Goal: Feedback & Contribution: Leave review/rating

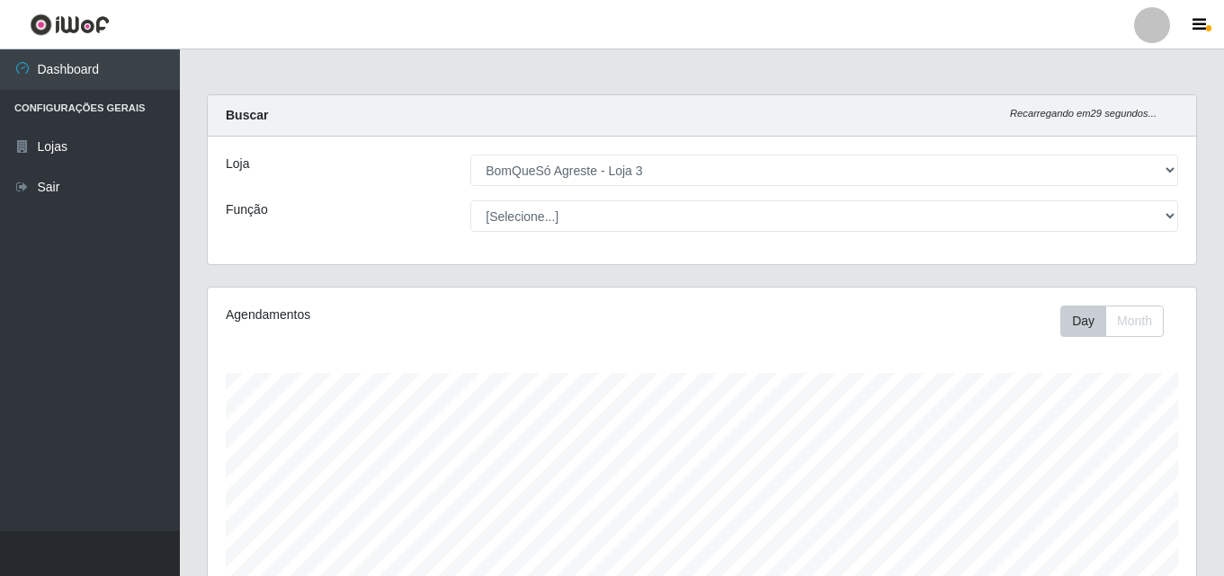
select select "215"
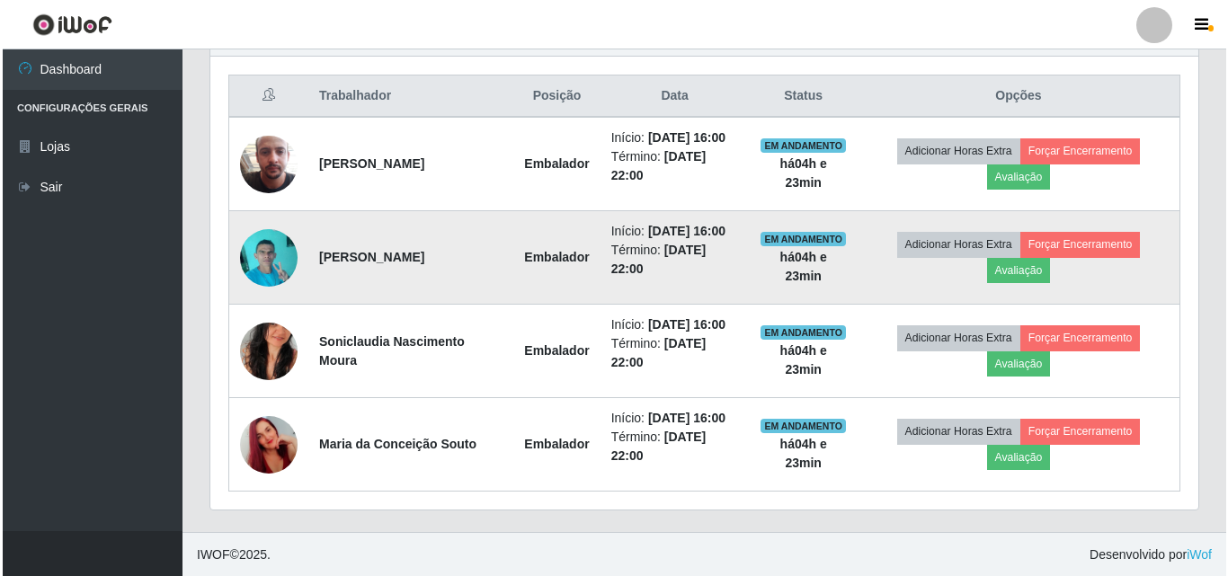
scroll to position [672, 0]
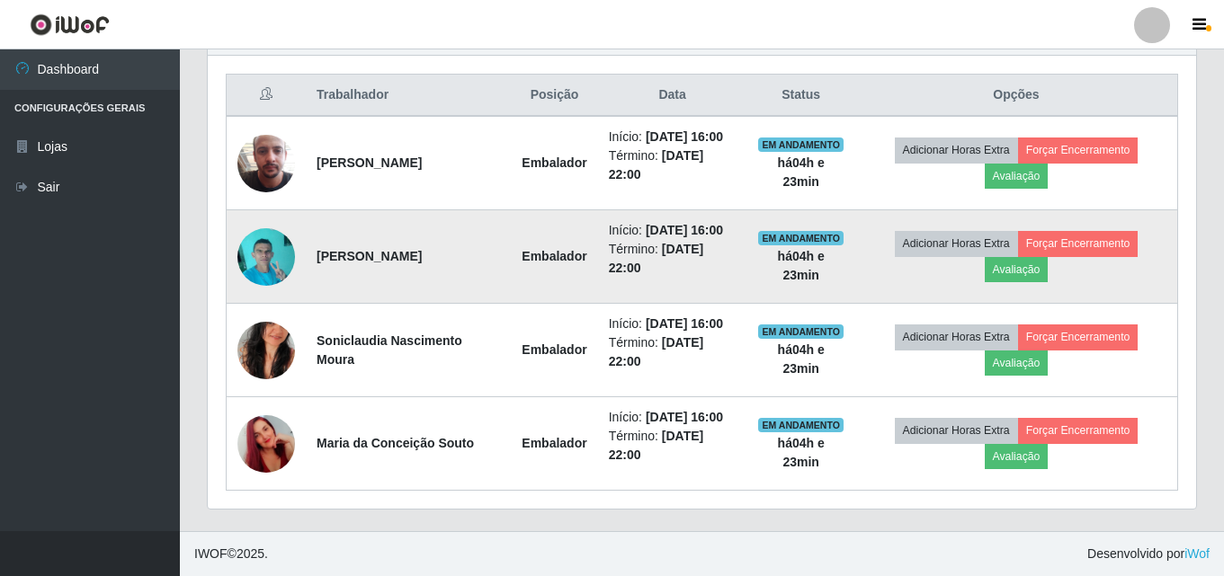
click at [266, 341] on img at bounding box center [266, 350] width 58 height 103
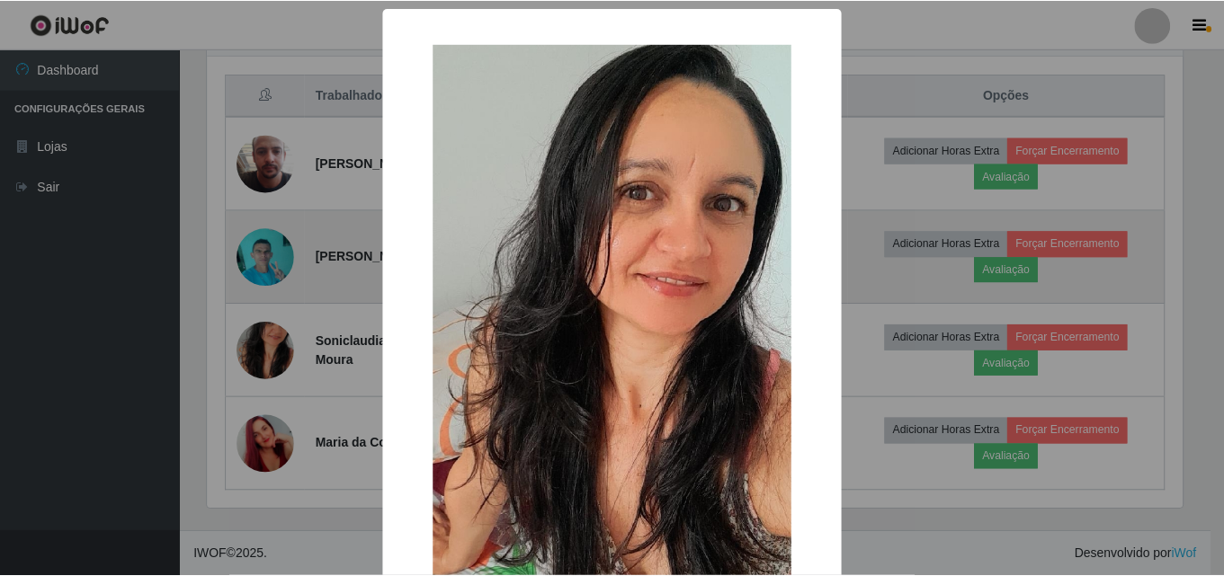
scroll to position [373, 979]
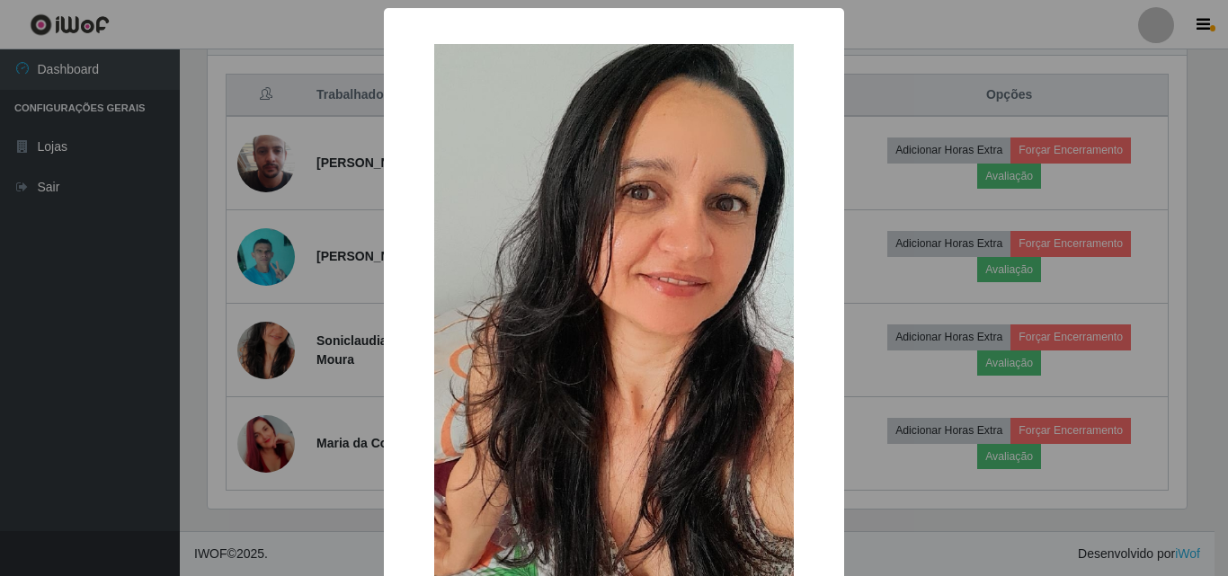
click at [327, 352] on div "× OK Cancel" at bounding box center [614, 288] width 1228 height 576
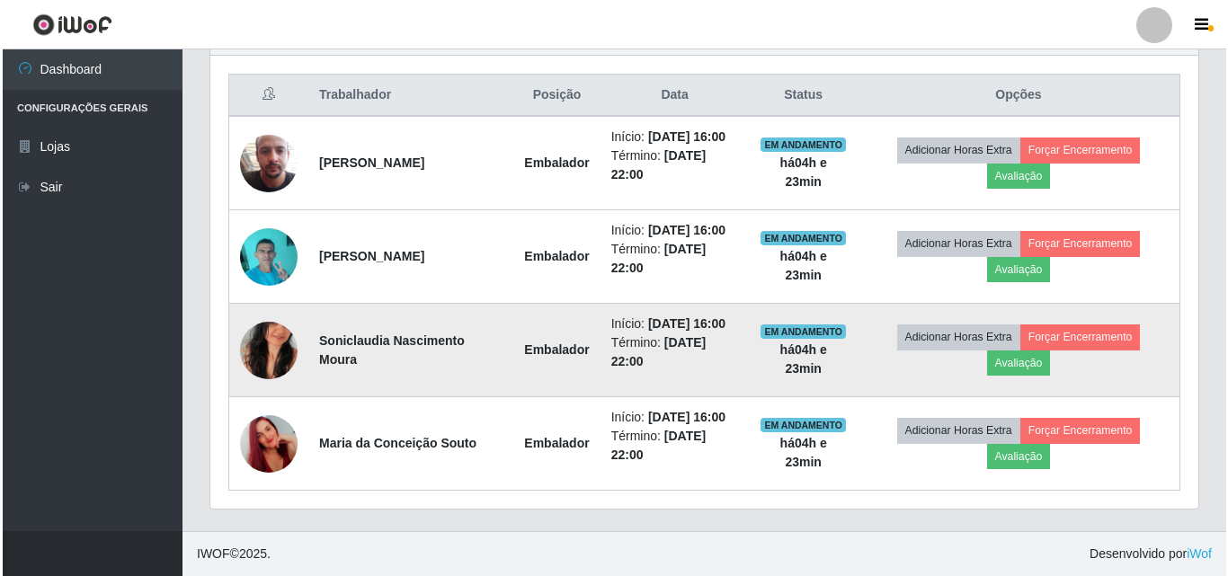
scroll to position [373, 988]
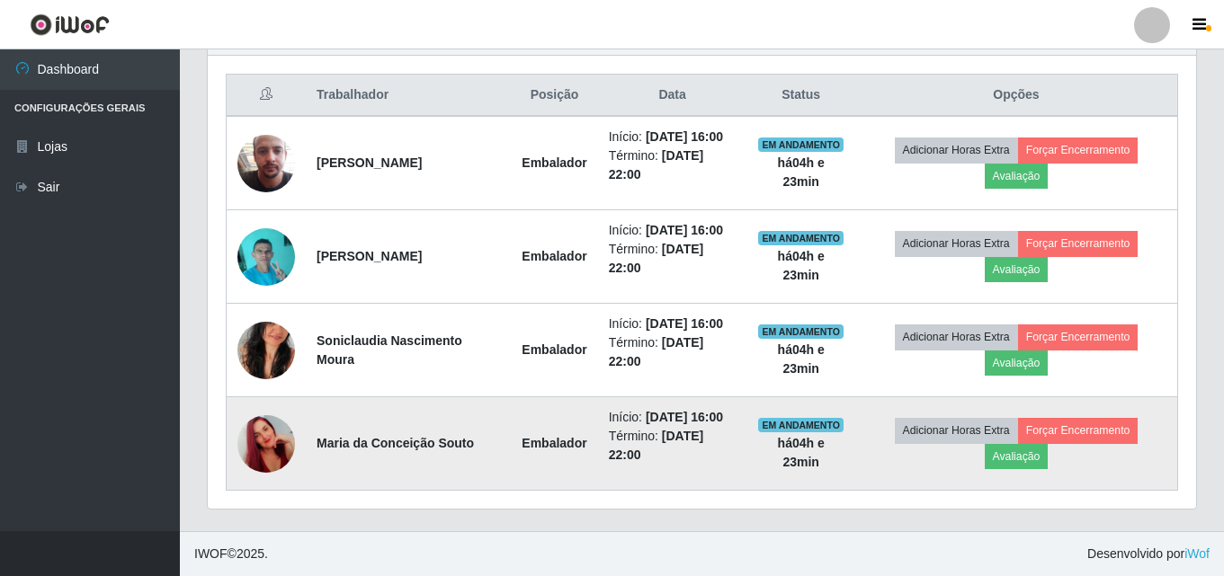
click at [274, 448] on img at bounding box center [266, 444] width 58 height 103
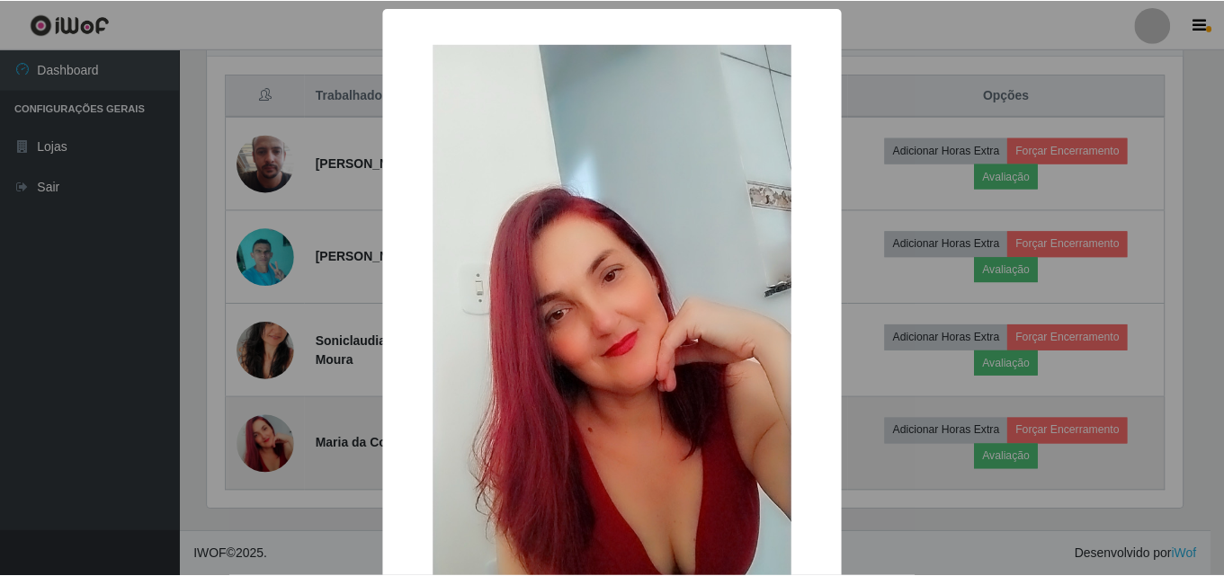
scroll to position [373, 979]
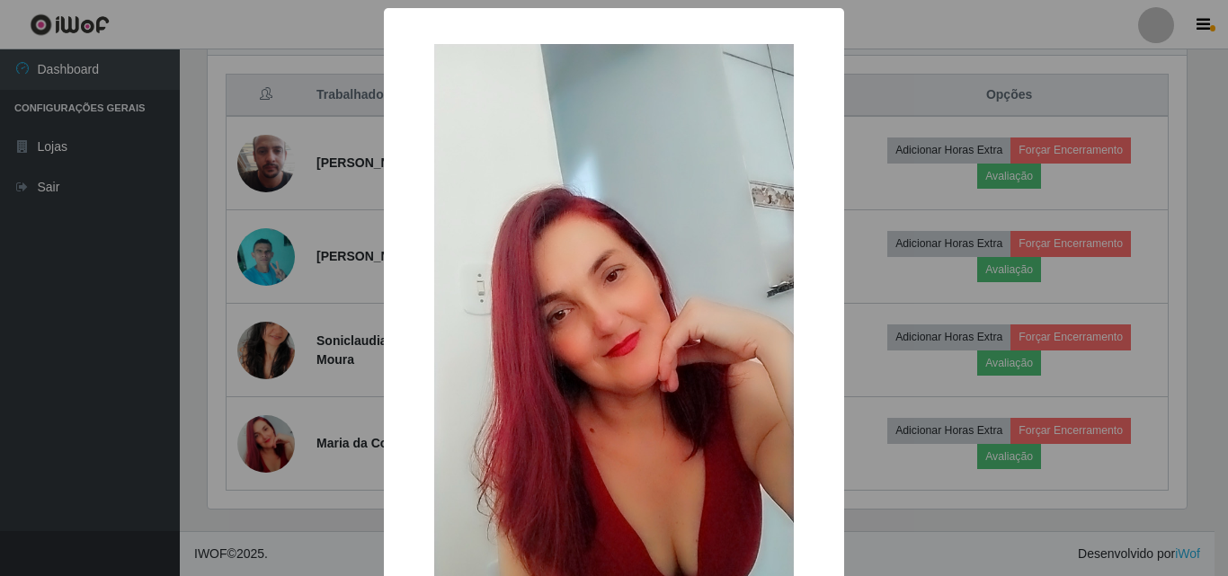
click at [329, 406] on div "× OK Cancel" at bounding box center [614, 288] width 1228 height 576
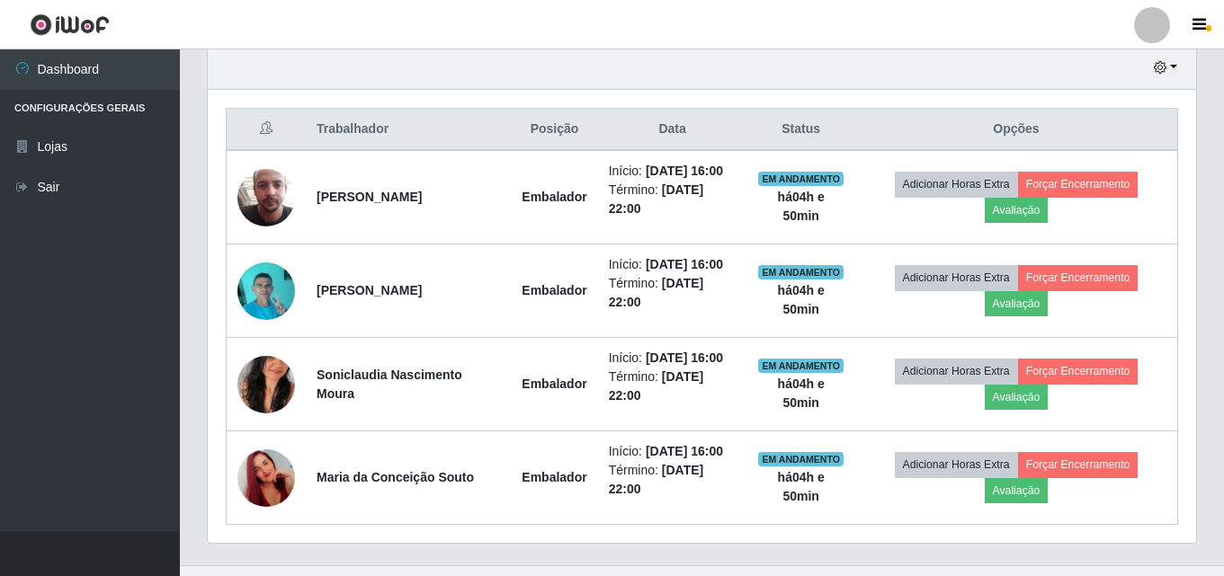
scroll to position [672, 0]
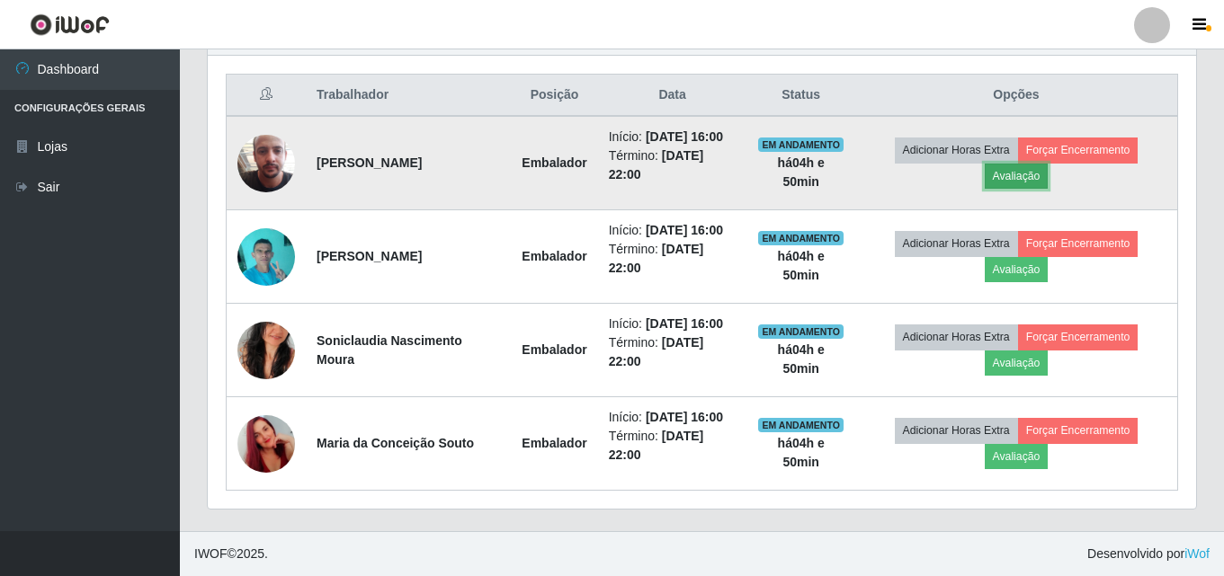
click at [1025, 176] on button "Avaliação" at bounding box center [1017, 176] width 64 height 25
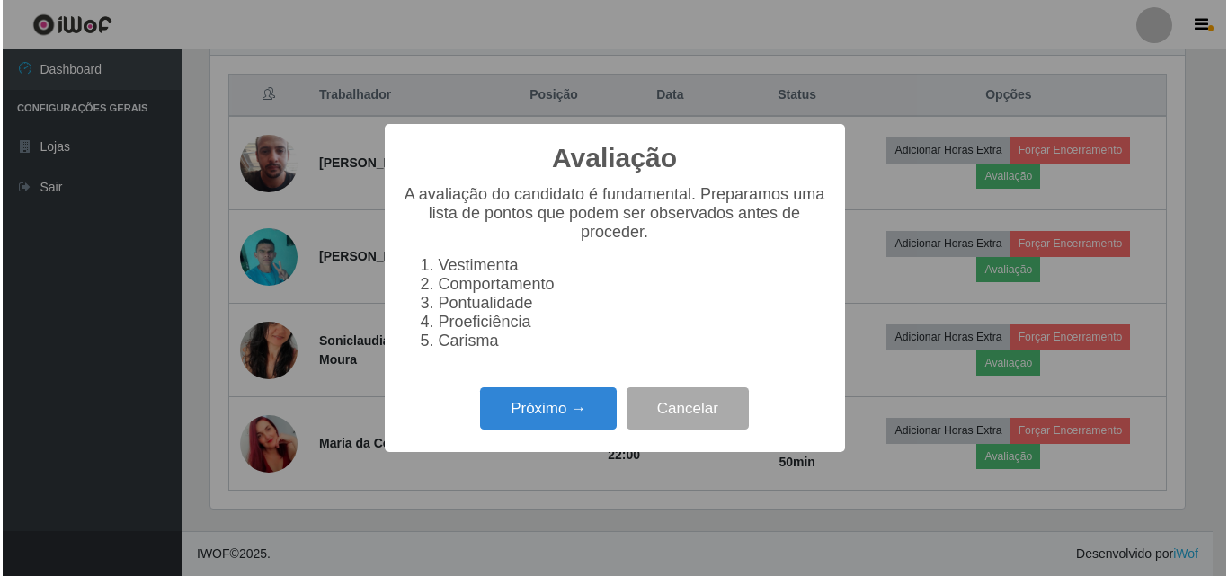
scroll to position [373, 979]
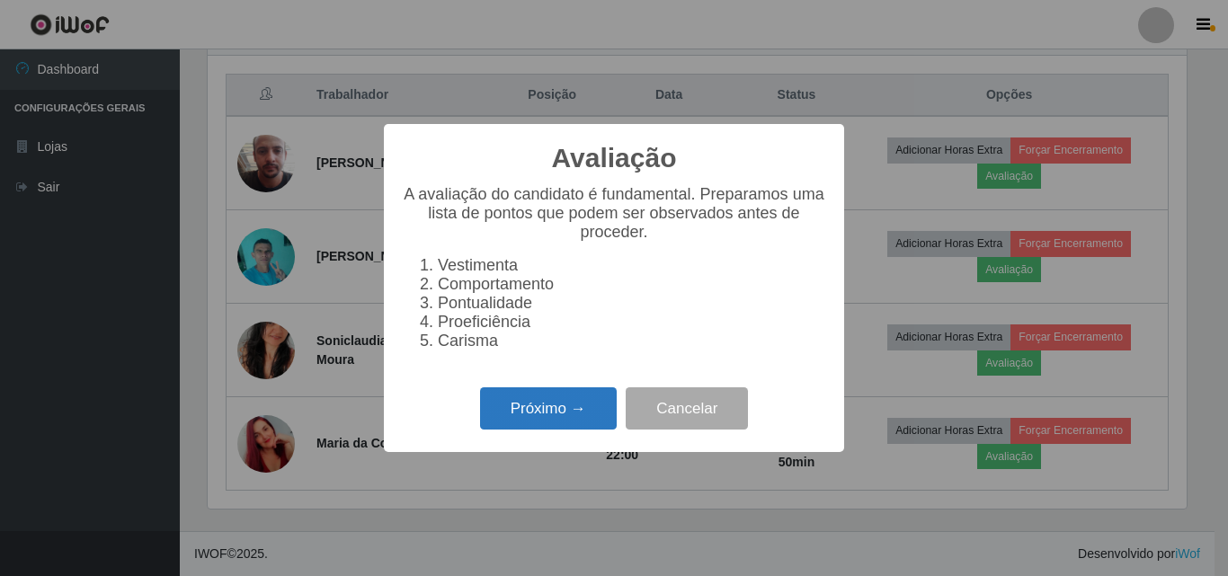
click at [526, 430] on button "Próximo →" at bounding box center [548, 409] width 137 height 42
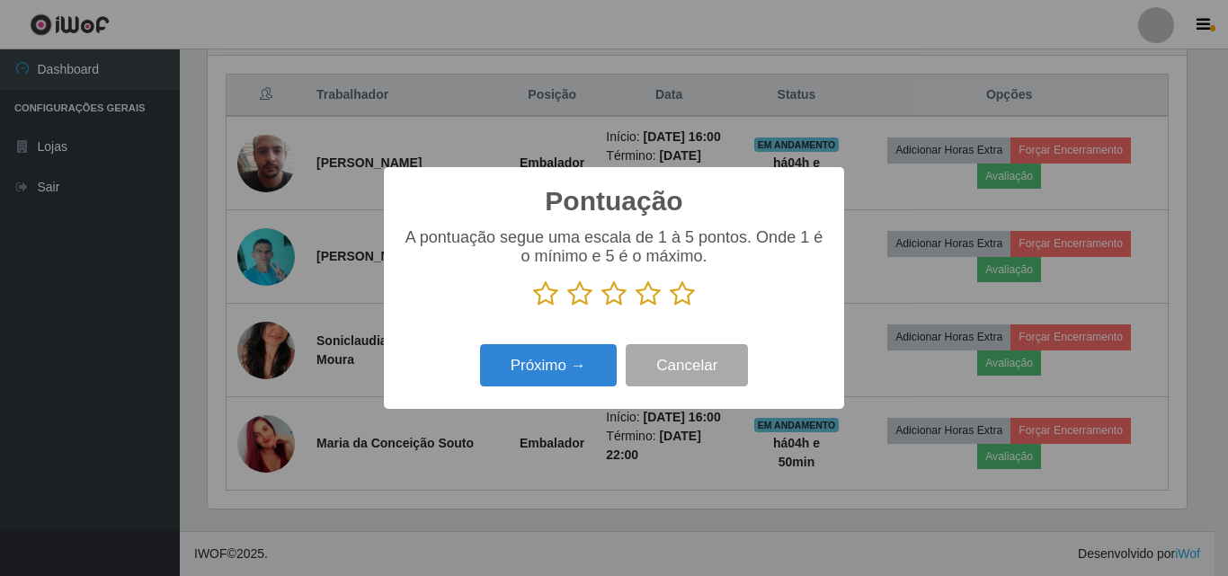
scroll to position [898956, 898350]
click at [679, 296] on icon at bounding box center [682, 294] width 25 height 27
click at [670, 308] on input "radio" at bounding box center [670, 308] width 0 height 0
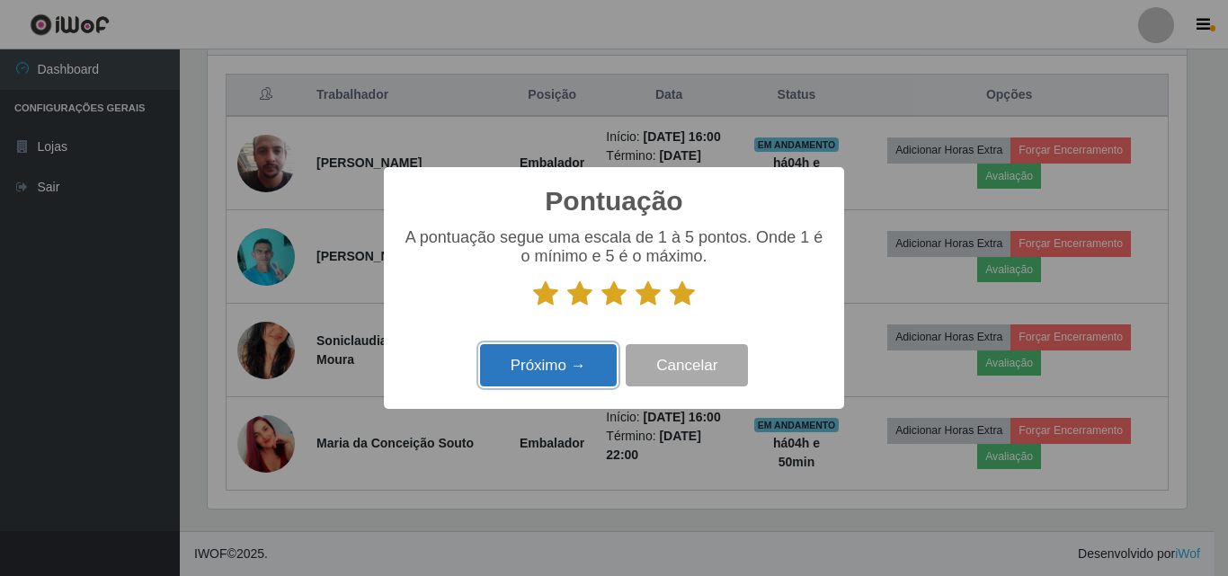
click at [530, 365] on button "Próximo →" at bounding box center [548, 365] width 137 height 42
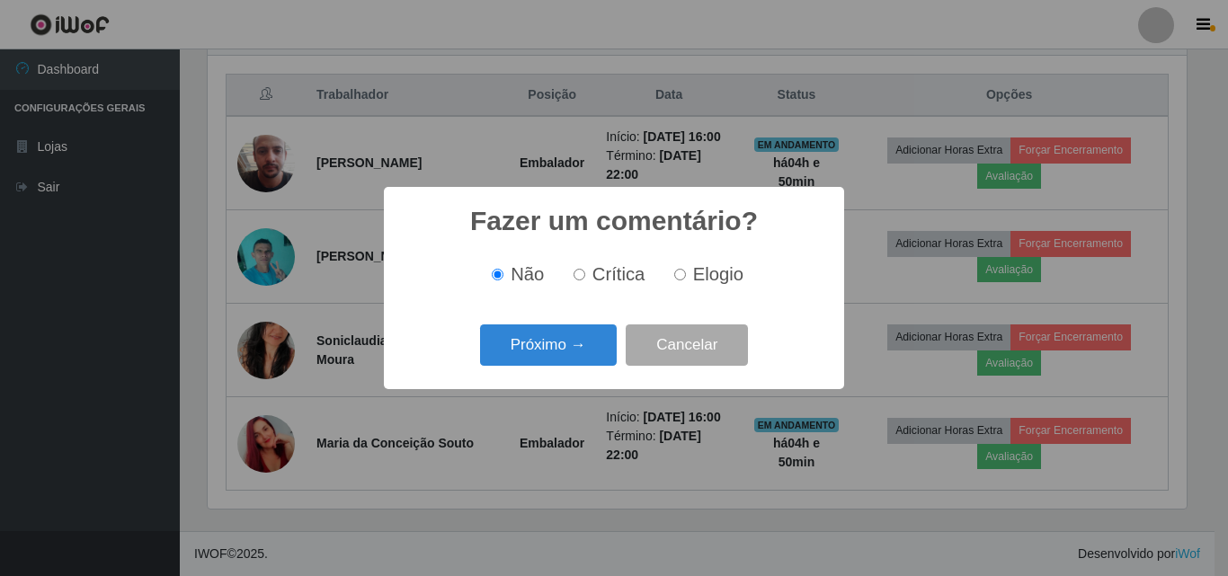
click at [696, 278] on span "Elogio" at bounding box center [718, 274] width 50 height 20
click at [686, 278] on input "Elogio" at bounding box center [680, 275] width 12 height 12
radio input "true"
click at [595, 347] on button "Próximo →" at bounding box center [548, 346] width 137 height 42
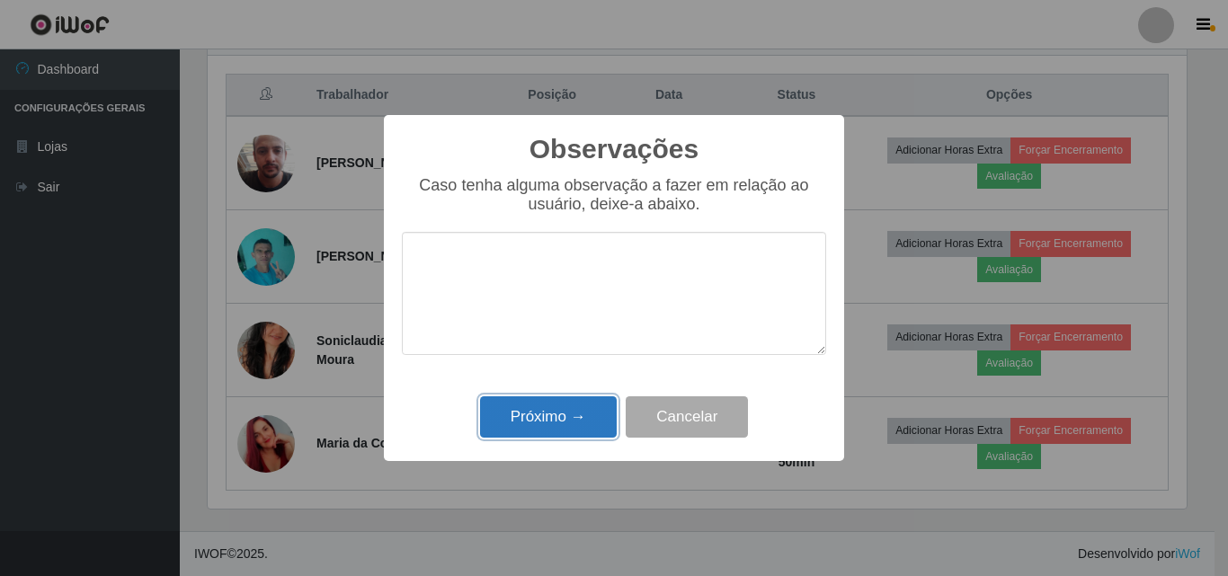
click at [553, 414] on button "Próximo →" at bounding box center [548, 418] width 137 height 42
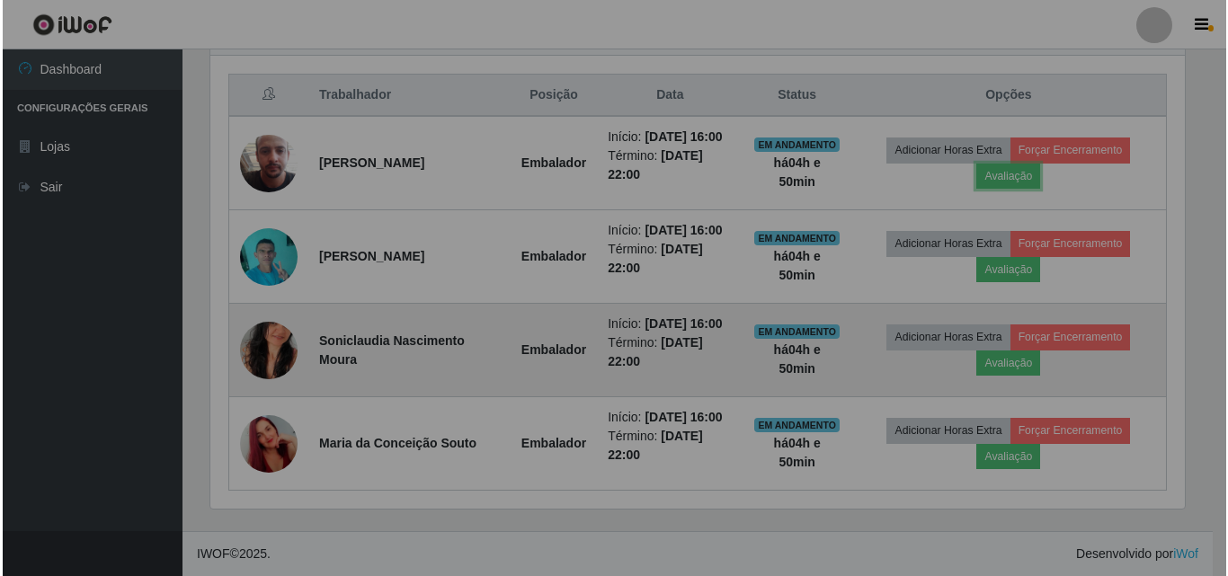
scroll to position [373, 988]
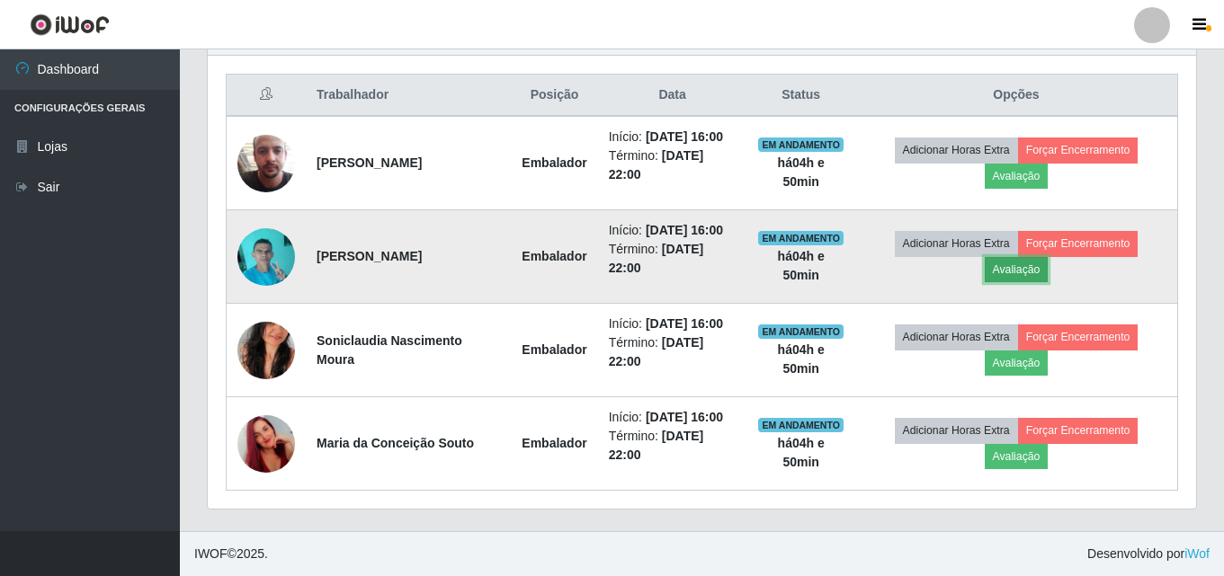
click at [1049, 264] on button "Avaliação" at bounding box center [1017, 269] width 64 height 25
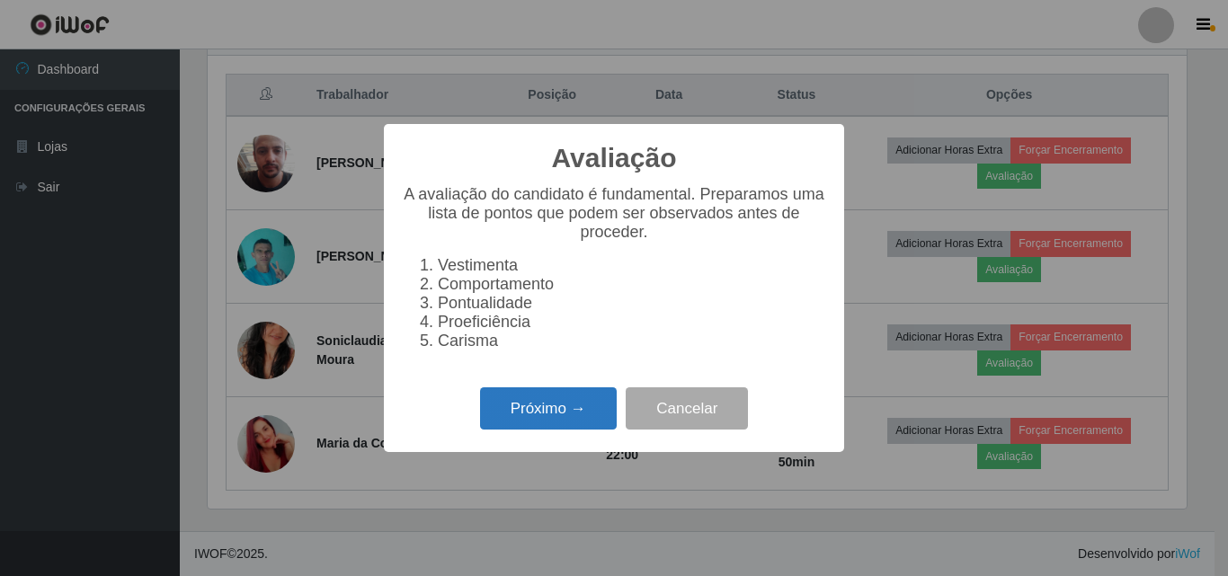
click at [555, 417] on button "Próximo →" at bounding box center [548, 409] width 137 height 42
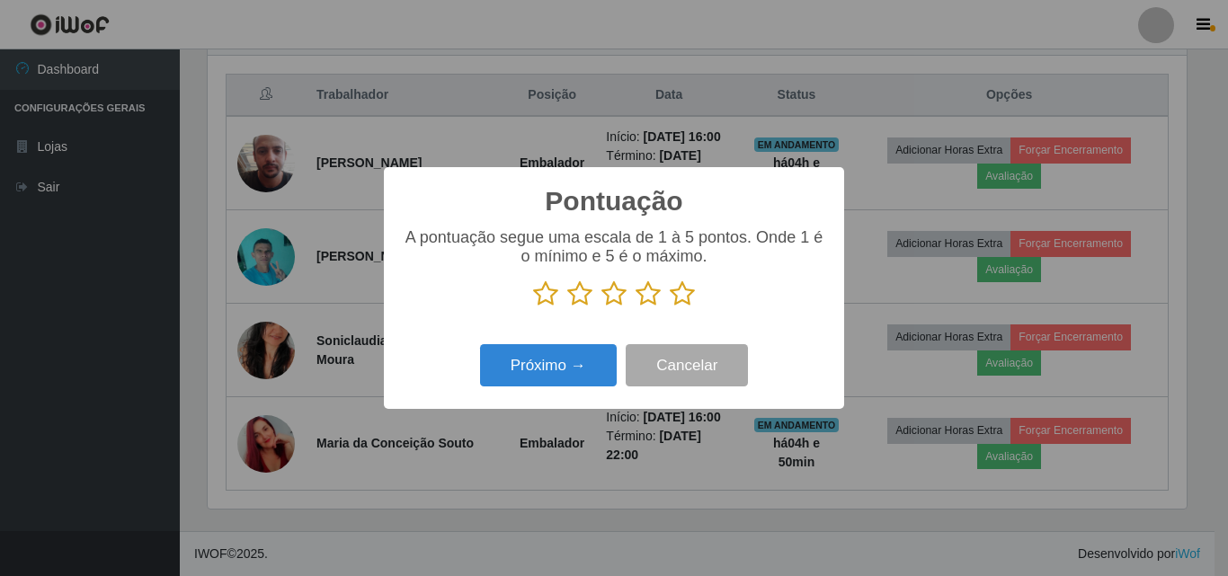
click at [682, 301] on icon at bounding box center [682, 294] width 25 height 27
click at [670, 308] on input "radio" at bounding box center [670, 308] width 0 height 0
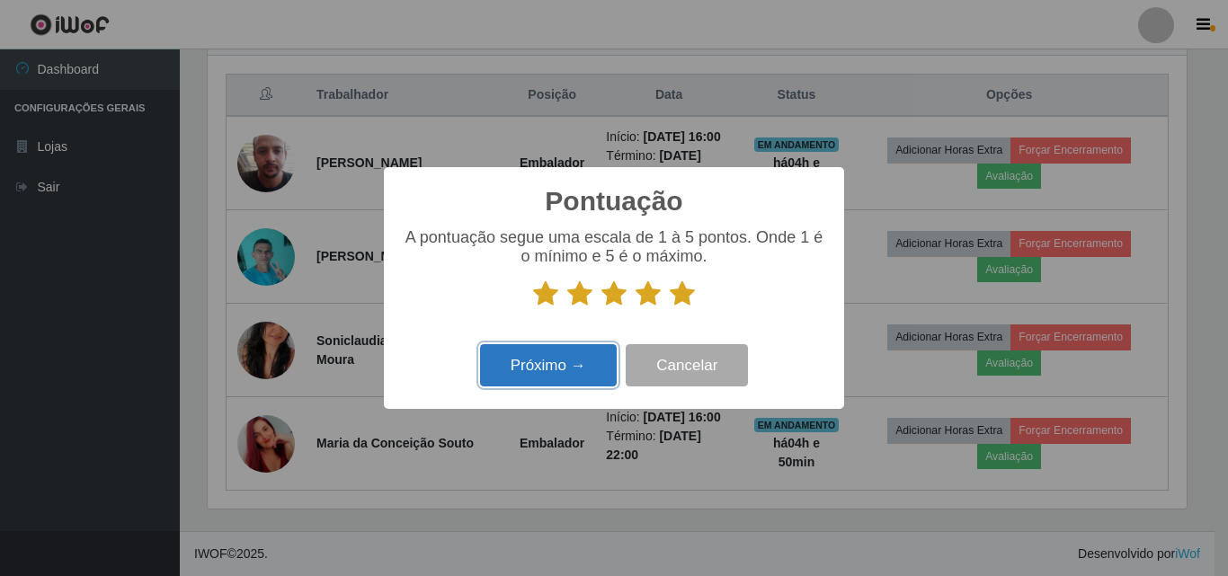
click at [540, 379] on button "Próximo →" at bounding box center [548, 365] width 137 height 42
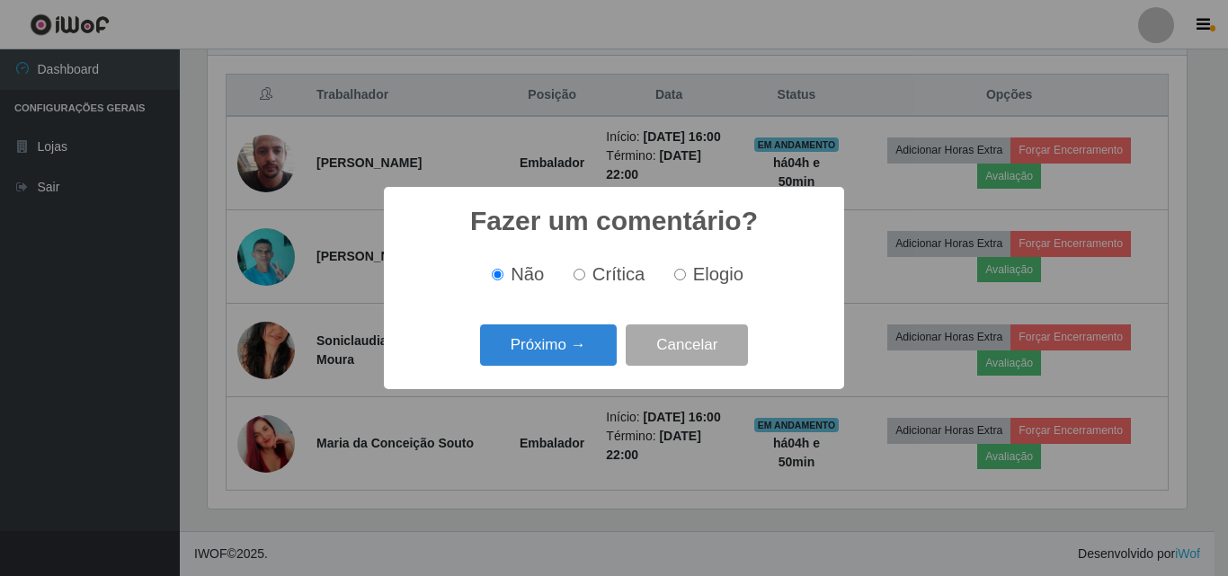
click at [710, 273] on span "Elogio" at bounding box center [718, 274] width 50 height 20
click at [686, 273] on input "Elogio" at bounding box center [680, 275] width 12 height 12
radio input "true"
click at [560, 361] on button "Próximo →" at bounding box center [548, 346] width 137 height 42
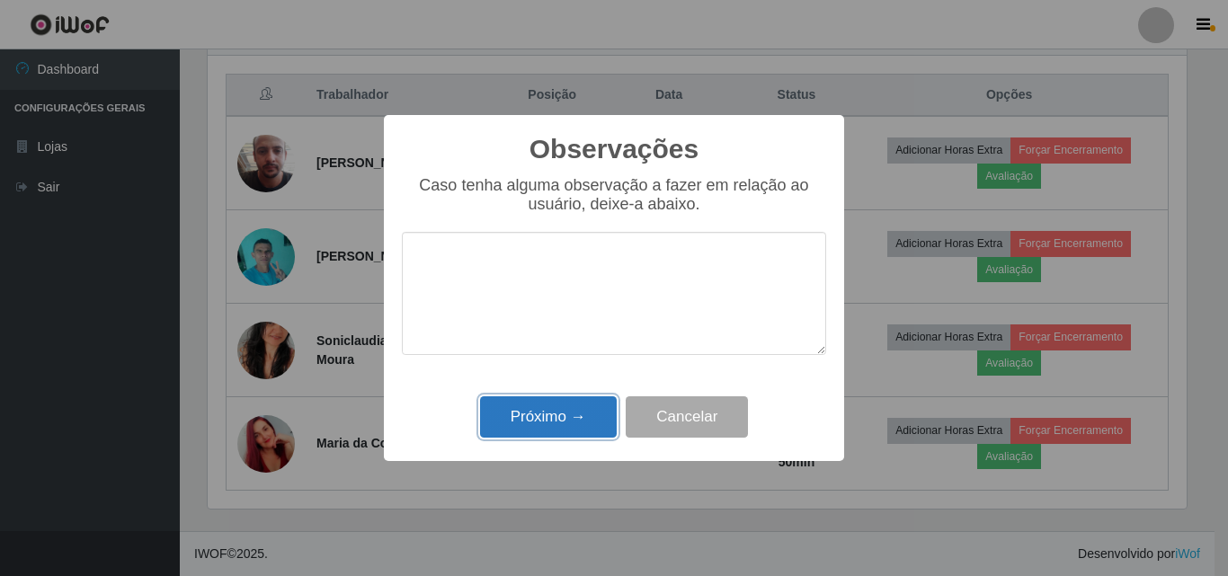
click at [553, 428] on button "Próximo →" at bounding box center [548, 418] width 137 height 42
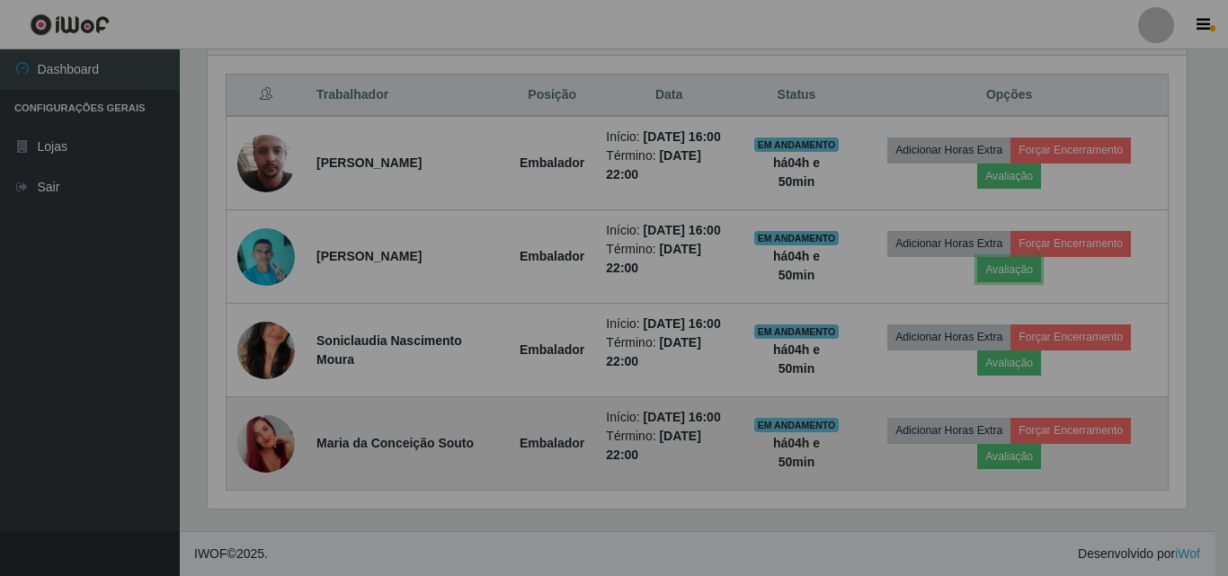
scroll to position [373, 988]
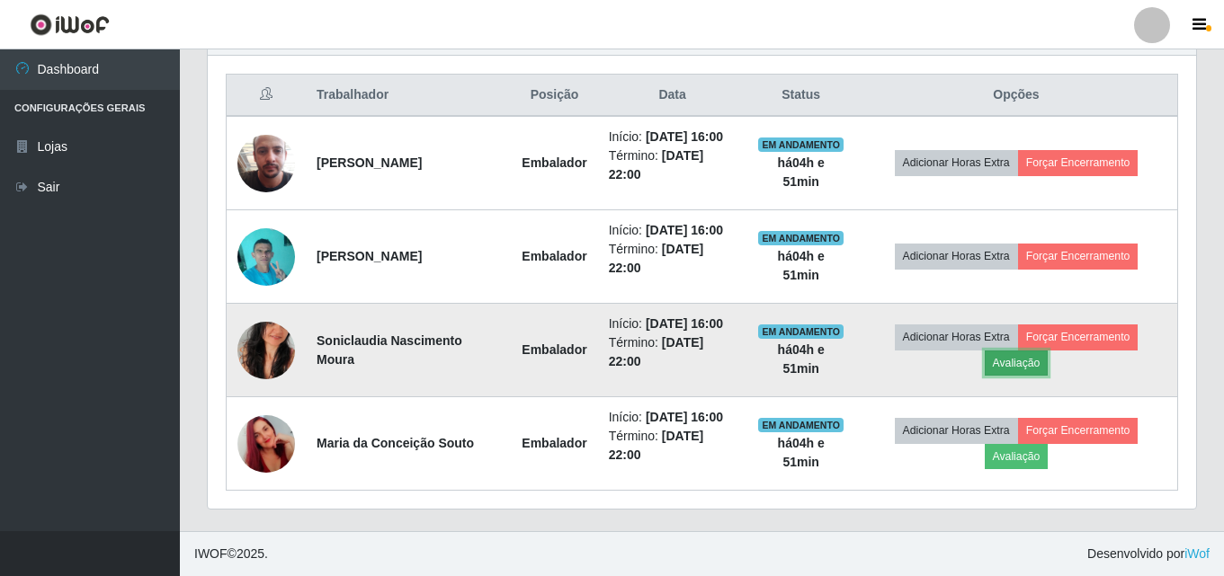
click at [1024, 362] on button "Avaliação" at bounding box center [1017, 363] width 64 height 25
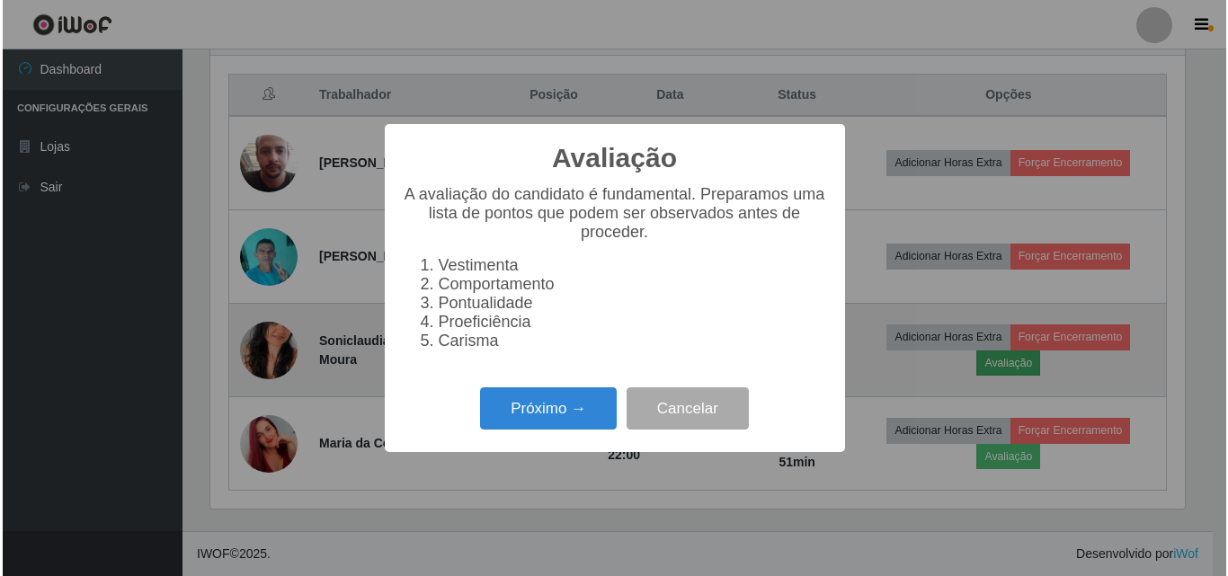
scroll to position [373, 979]
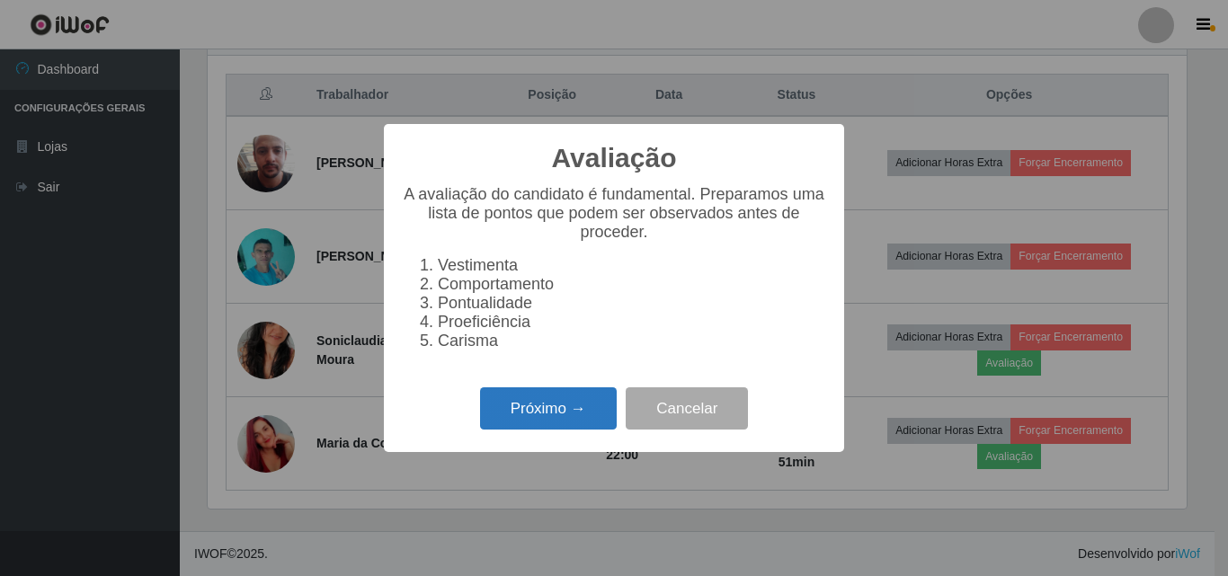
click at [538, 412] on button "Próximo →" at bounding box center [548, 409] width 137 height 42
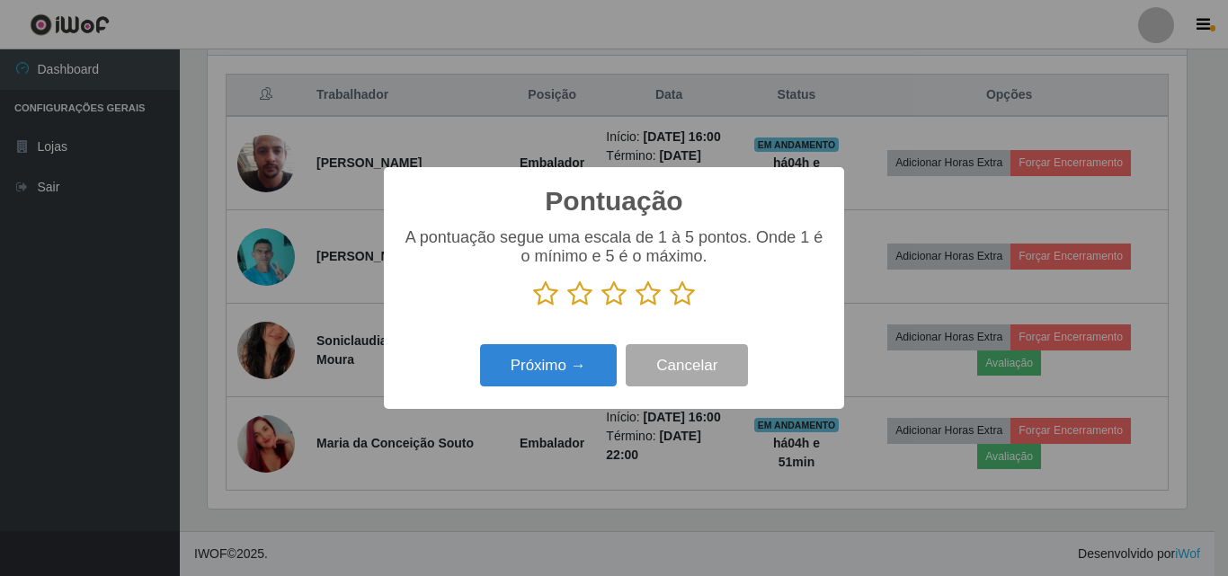
click at [679, 305] on icon at bounding box center [682, 294] width 25 height 27
click at [670, 308] on input "radio" at bounding box center [670, 308] width 0 height 0
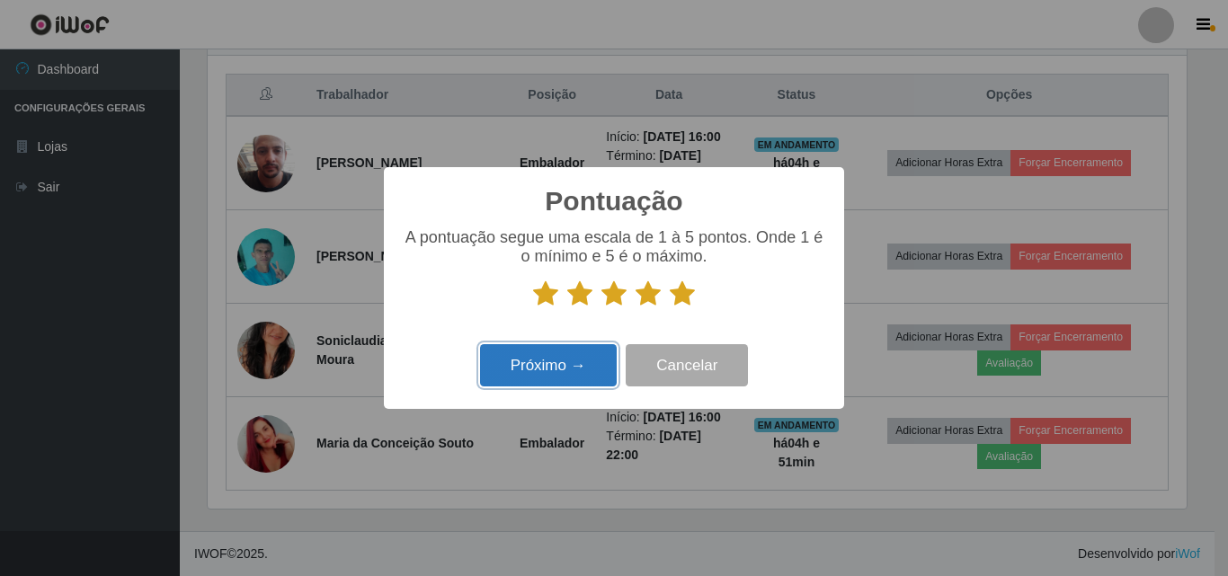
click at [534, 360] on button "Próximo →" at bounding box center [548, 365] width 137 height 42
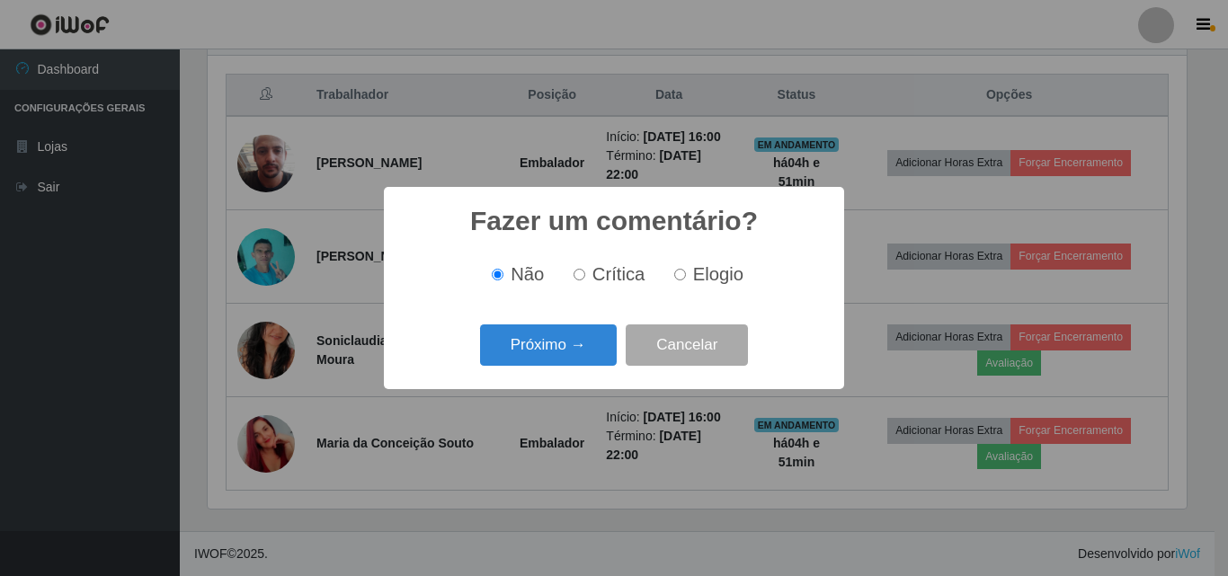
click at [730, 281] on span "Elogio" at bounding box center [718, 274] width 50 height 20
click at [686, 281] on input "Elogio" at bounding box center [680, 275] width 12 height 12
radio input "true"
drag, startPoint x: 585, startPoint y: 339, endPoint x: 595, endPoint y: 339, distance: 10.8
click at [595, 339] on button "Próximo →" at bounding box center [548, 346] width 137 height 42
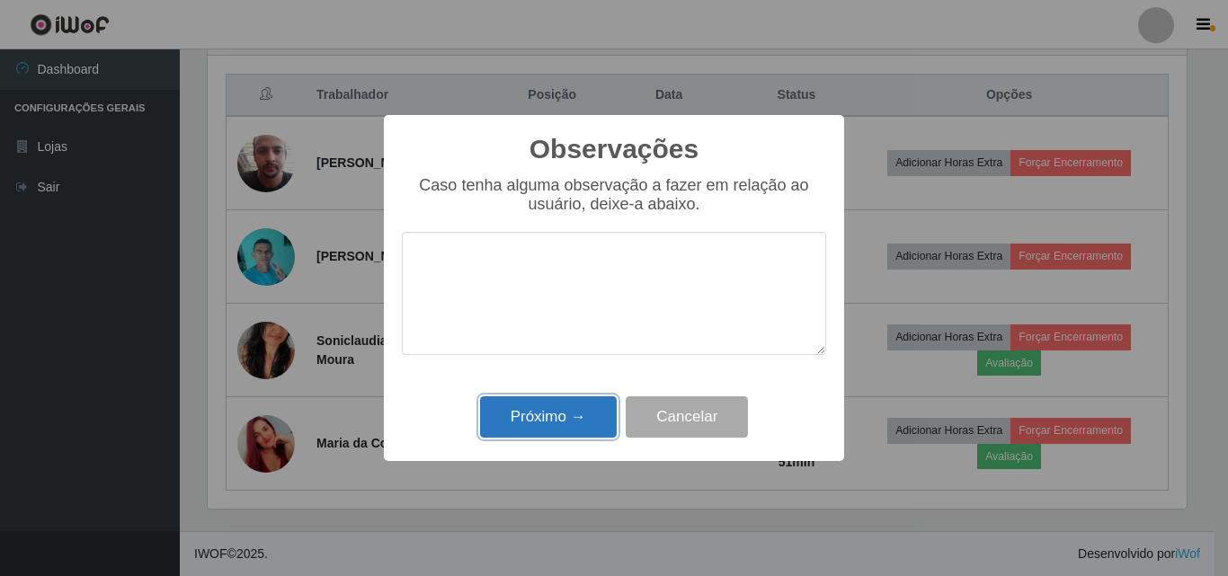
click at [574, 433] on button "Próximo →" at bounding box center [548, 418] width 137 height 42
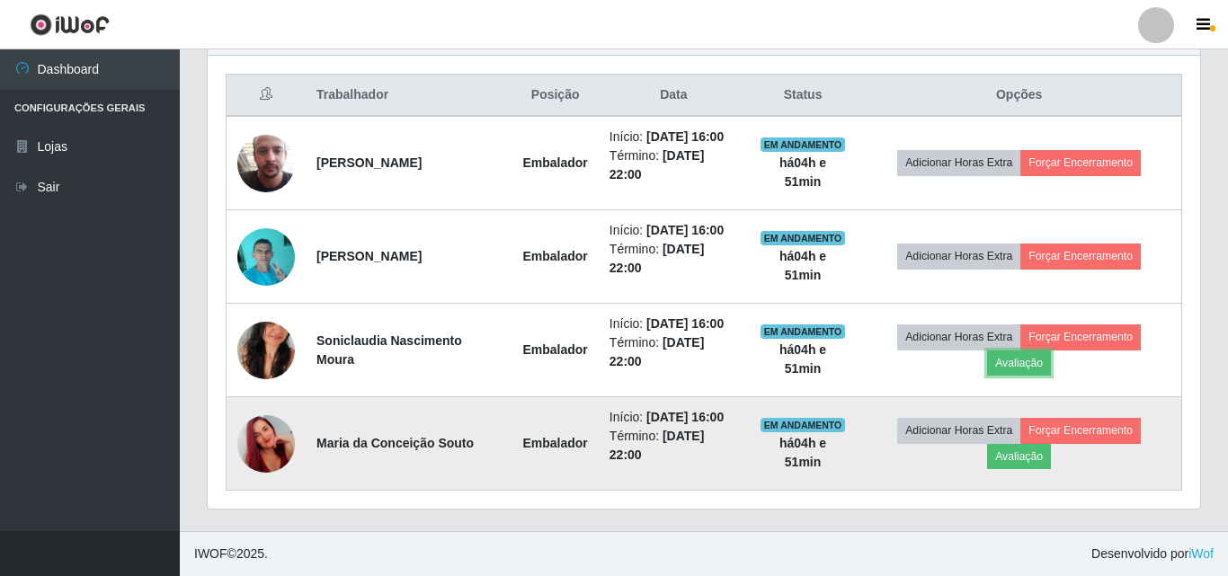
scroll to position [373, 988]
click at [1007, 457] on button "Avaliação" at bounding box center [1017, 456] width 64 height 25
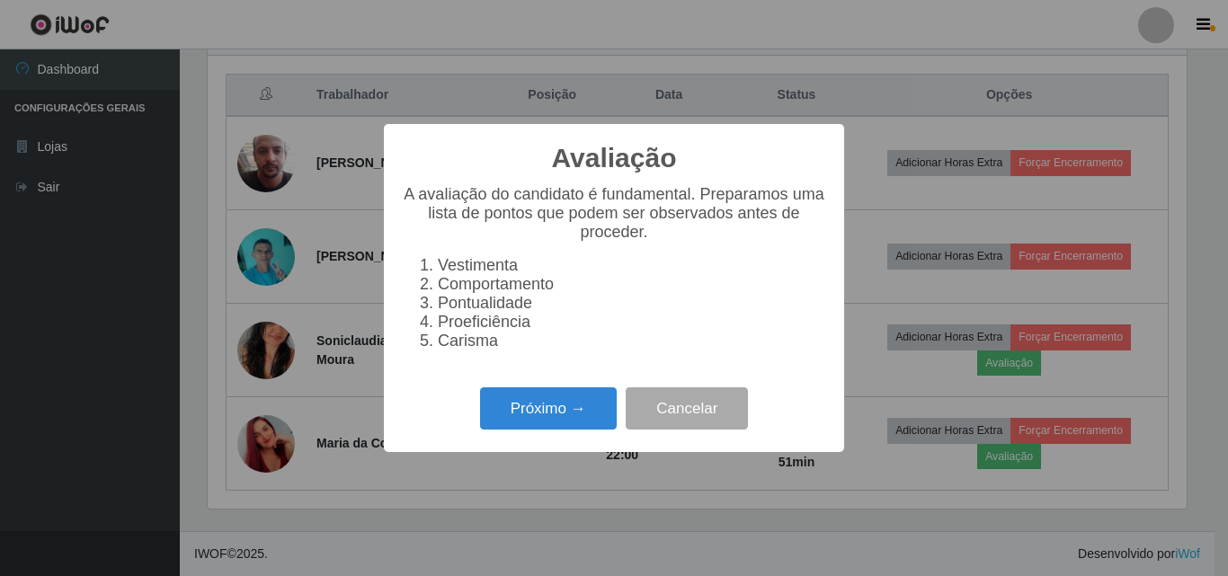
scroll to position [373, 979]
click at [605, 429] on button "Próximo →" at bounding box center [548, 409] width 137 height 42
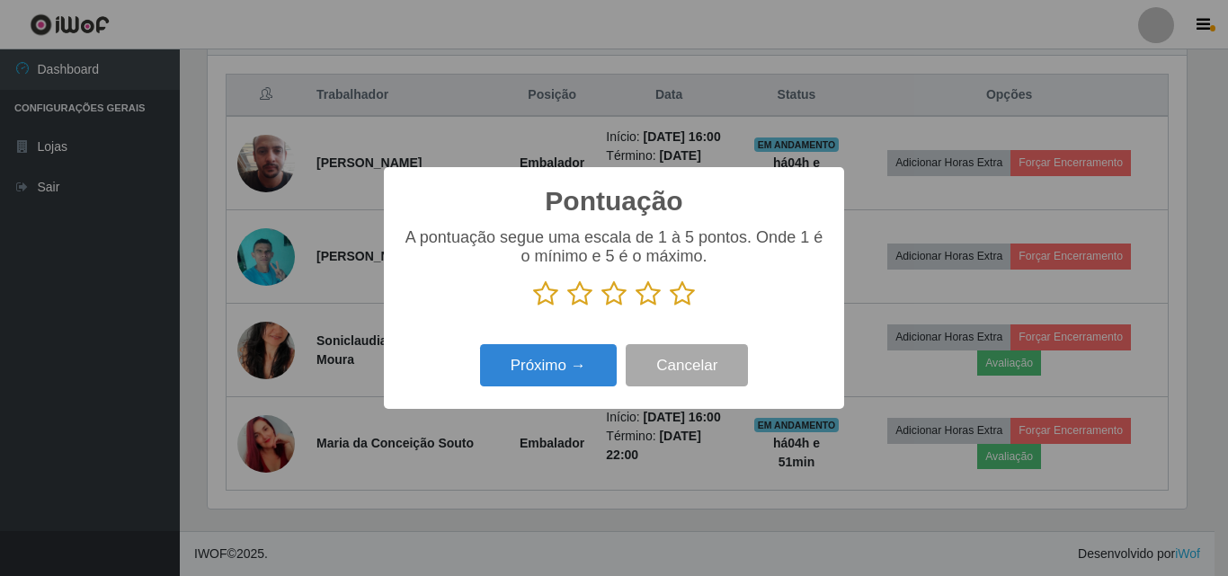
scroll to position [898956, 898350]
click at [691, 298] on icon at bounding box center [682, 294] width 25 height 27
click at [670, 308] on input "radio" at bounding box center [670, 308] width 0 height 0
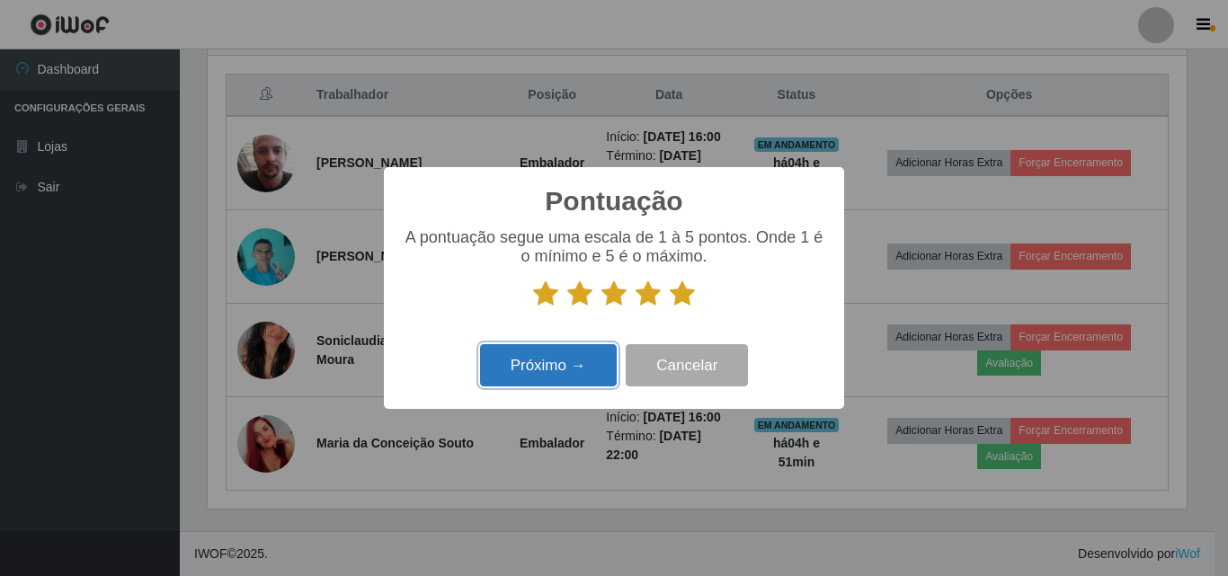
click at [551, 360] on button "Próximo →" at bounding box center [548, 365] width 137 height 42
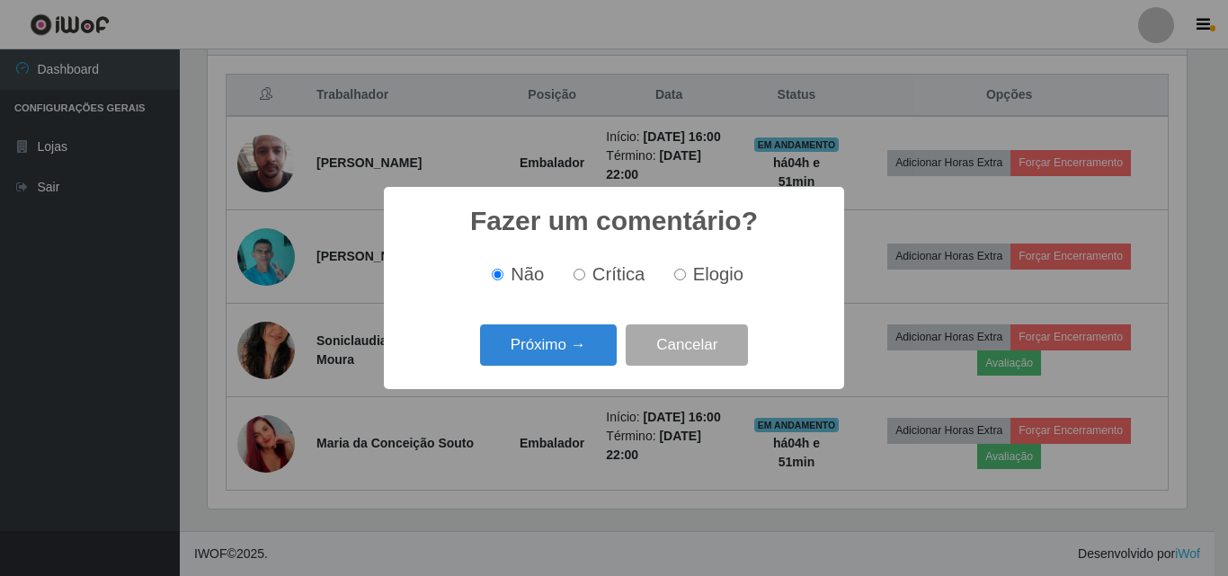
click at [710, 268] on span "Elogio" at bounding box center [718, 274] width 50 height 20
click at [686, 269] on input "Elogio" at bounding box center [680, 275] width 12 height 12
radio input "true"
click at [584, 341] on button "Próximo →" at bounding box center [548, 346] width 137 height 42
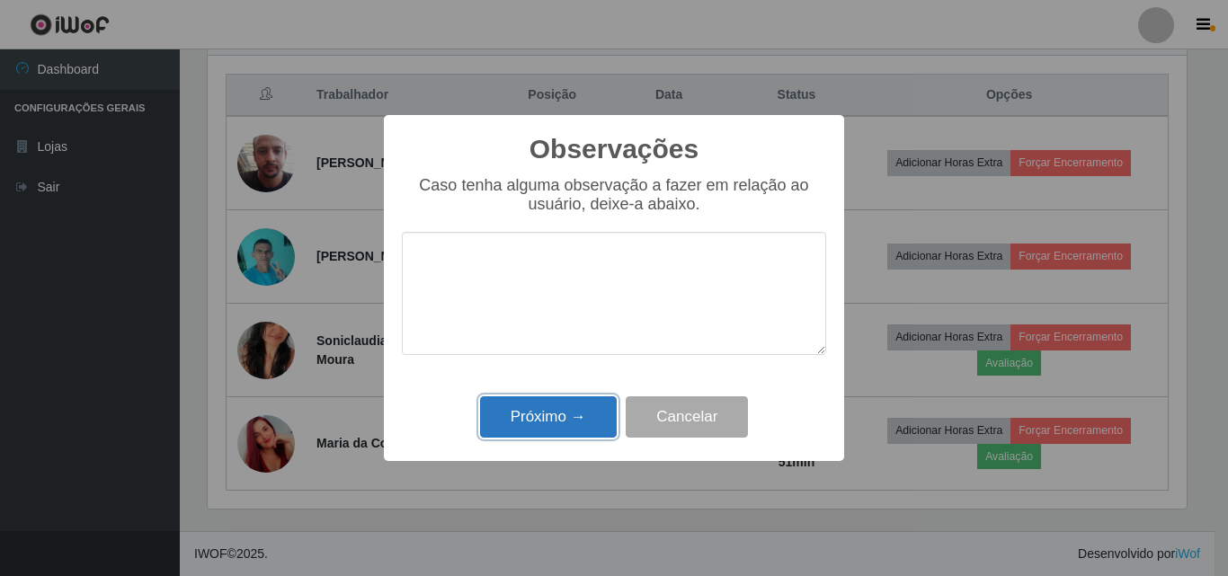
click at [557, 429] on button "Próximo →" at bounding box center [548, 418] width 137 height 42
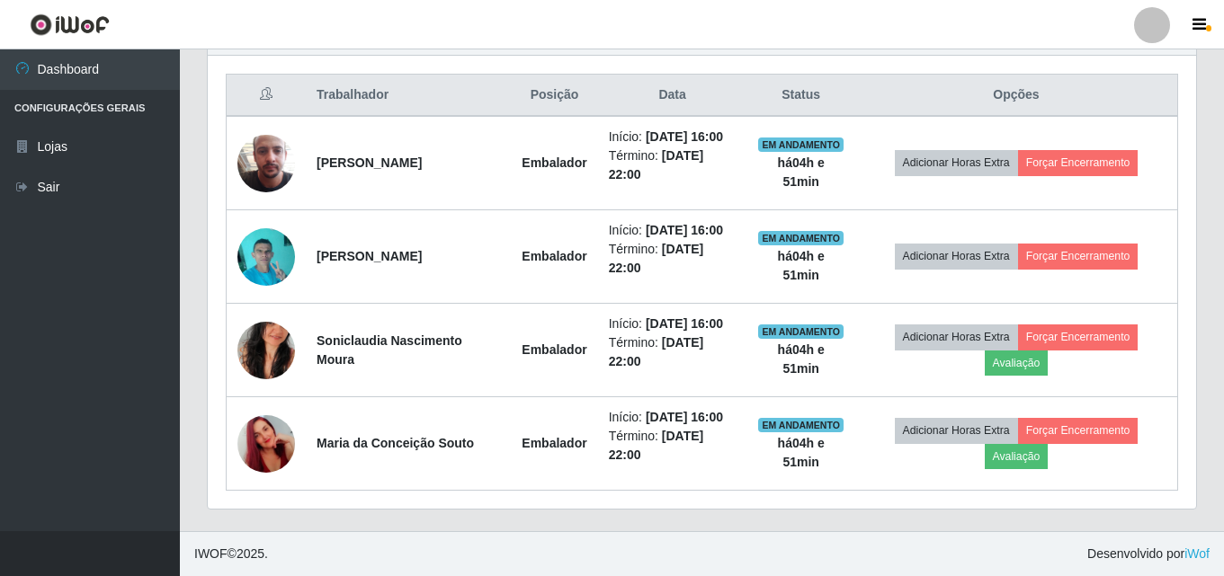
scroll to position [618, 0]
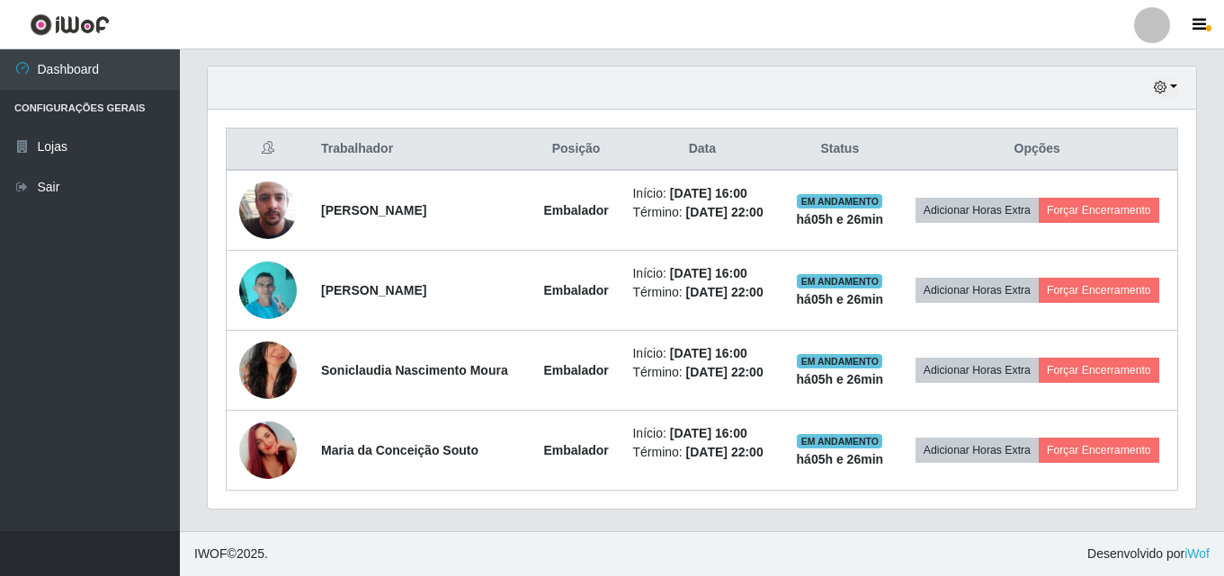
click at [1216, 433] on div "Carregando... Buscar Recarregando em 11 segundos... Loja [Selecione...] BomQueS…" at bounding box center [702, 4] width 1044 height 1055
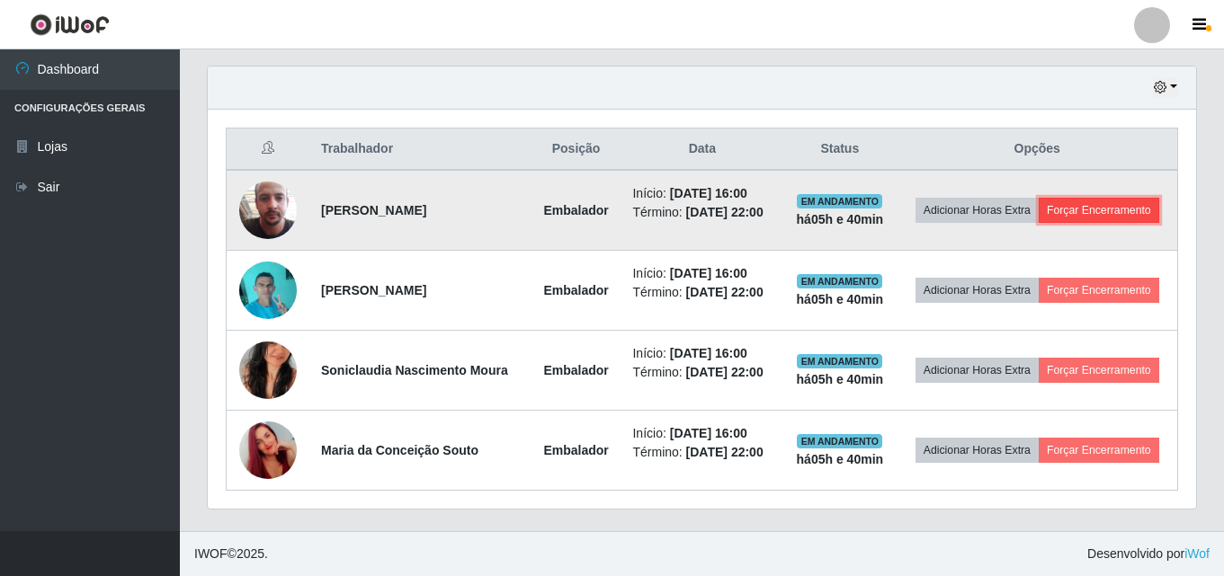
click at [1099, 210] on button "Forçar Encerramento" at bounding box center [1099, 210] width 121 height 25
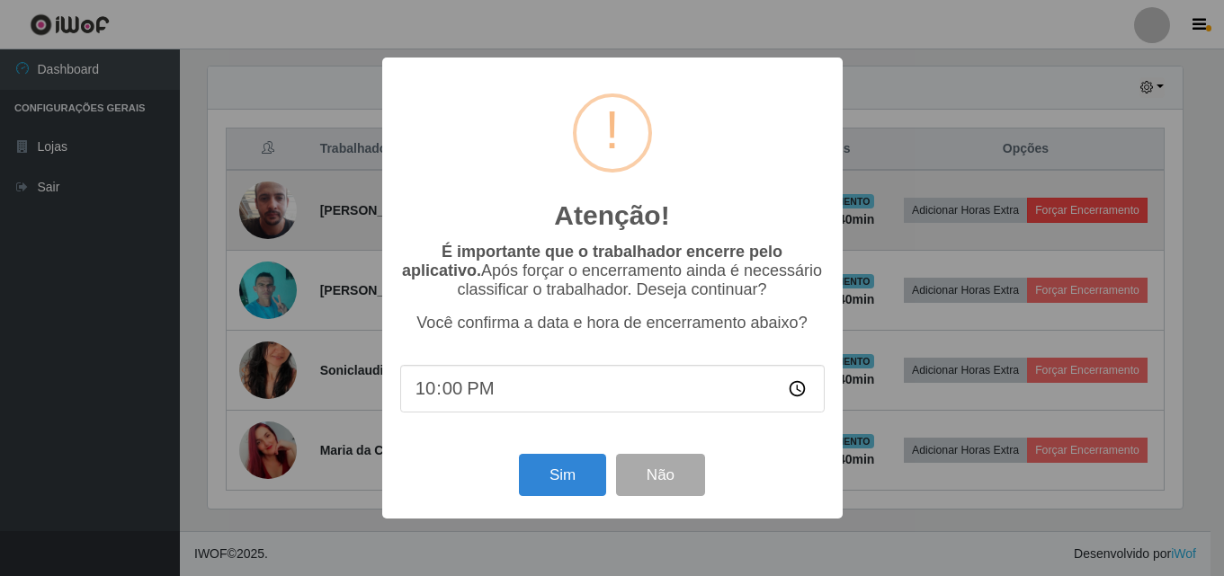
scroll to position [373, 979]
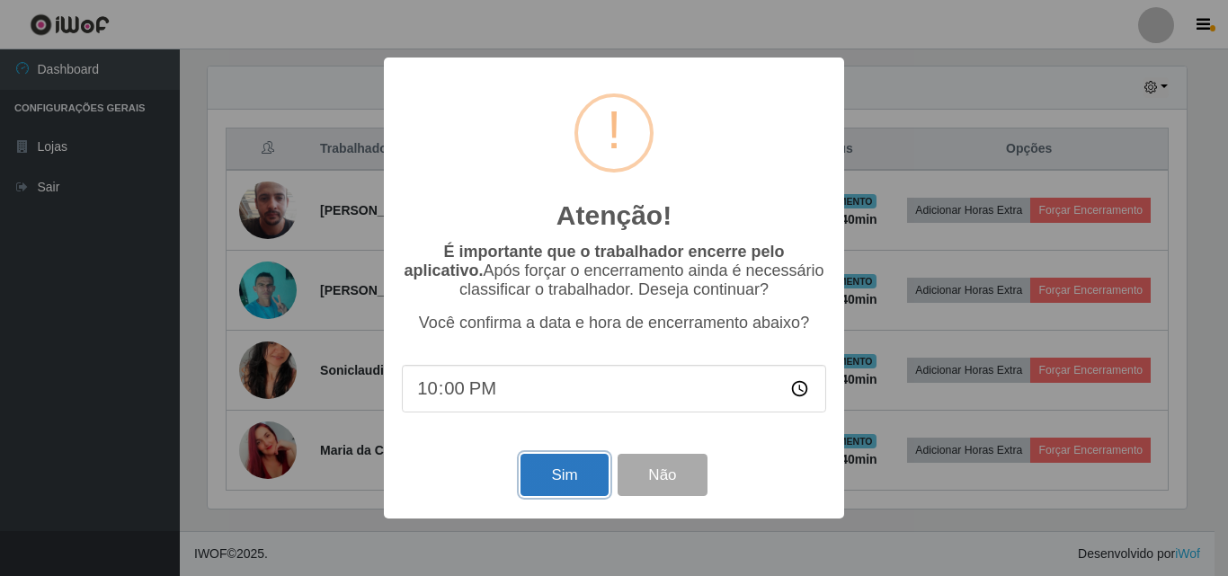
click at [584, 479] on button "Sim" at bounding box center [564, 475] width 87 height 42
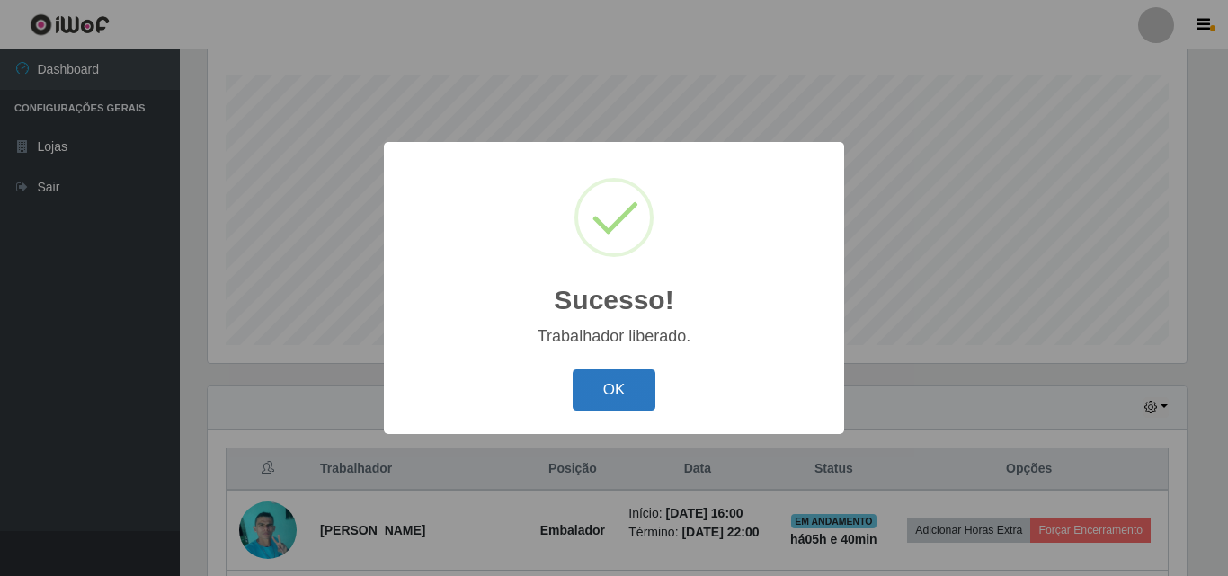
click at [634, 387] on button "OK" at bounding box center [615, 391] width 84 height 42
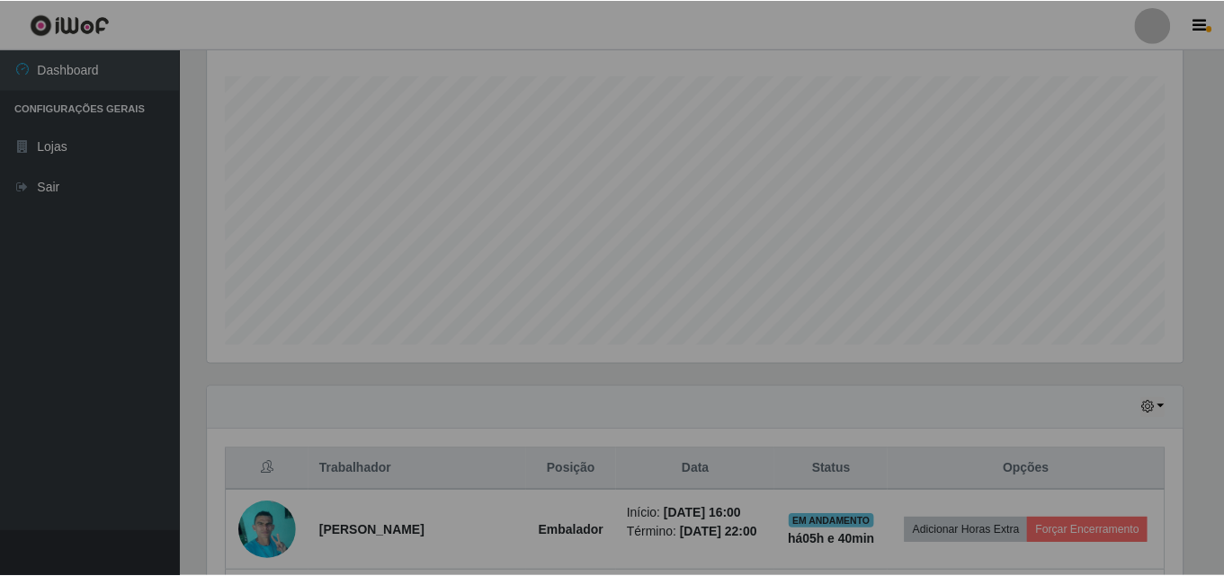
scroll to position [373, 988]
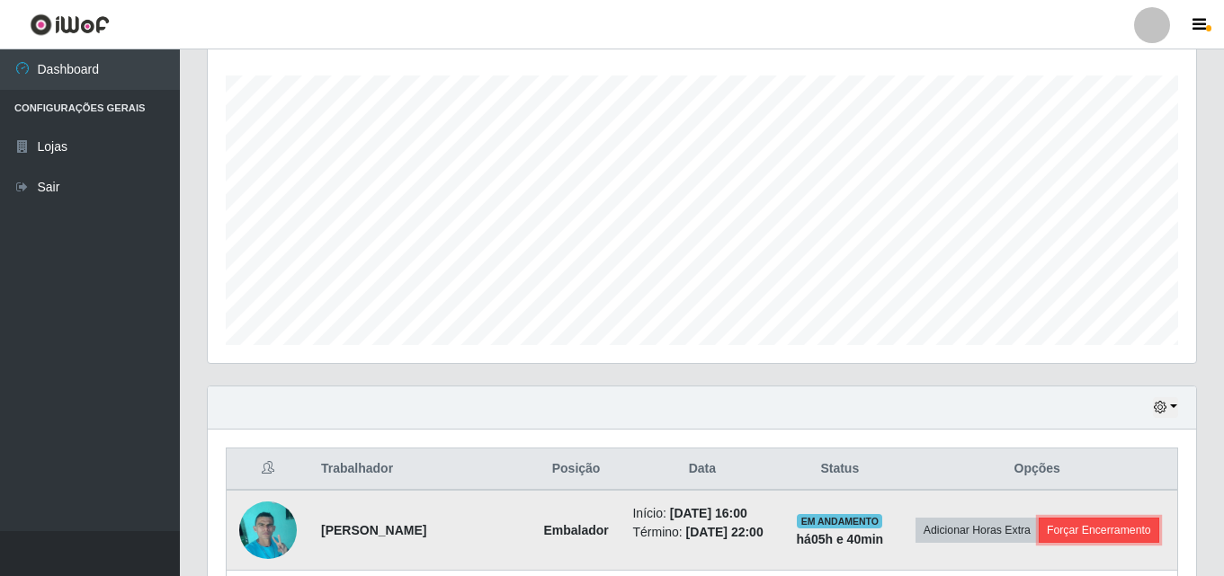
click at [1081, 531] on button "Forçar Encerramento" at bounding box center [1099, 530] width 121 height 25
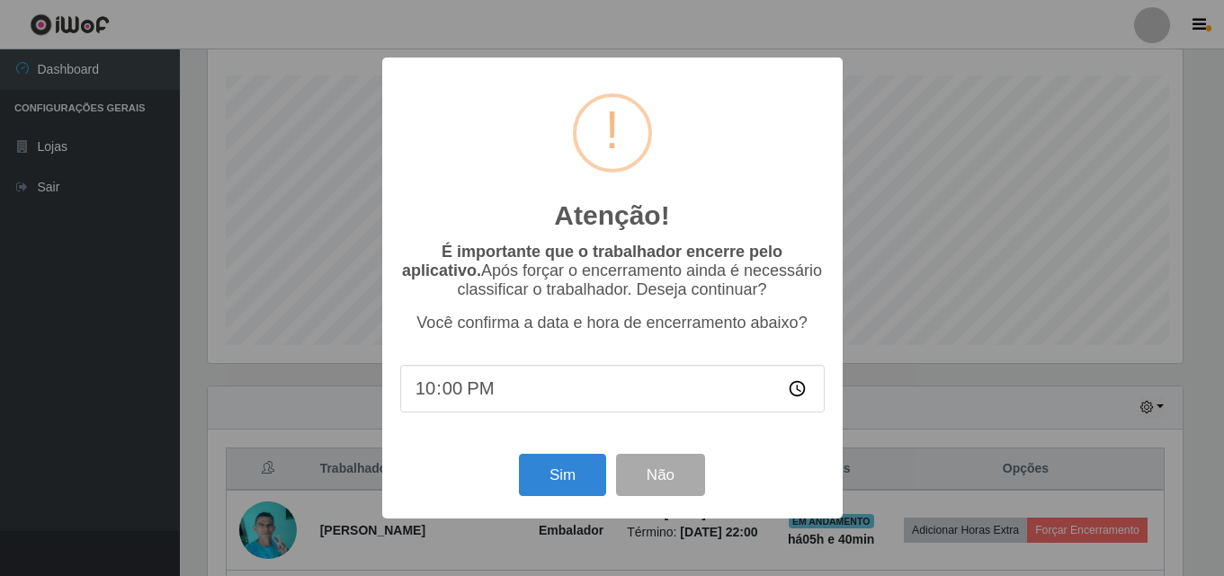
scroll to position [373, 979]
click at [587, 474] on button "Sim" at bounding box center [564, 475] width 87 height 42
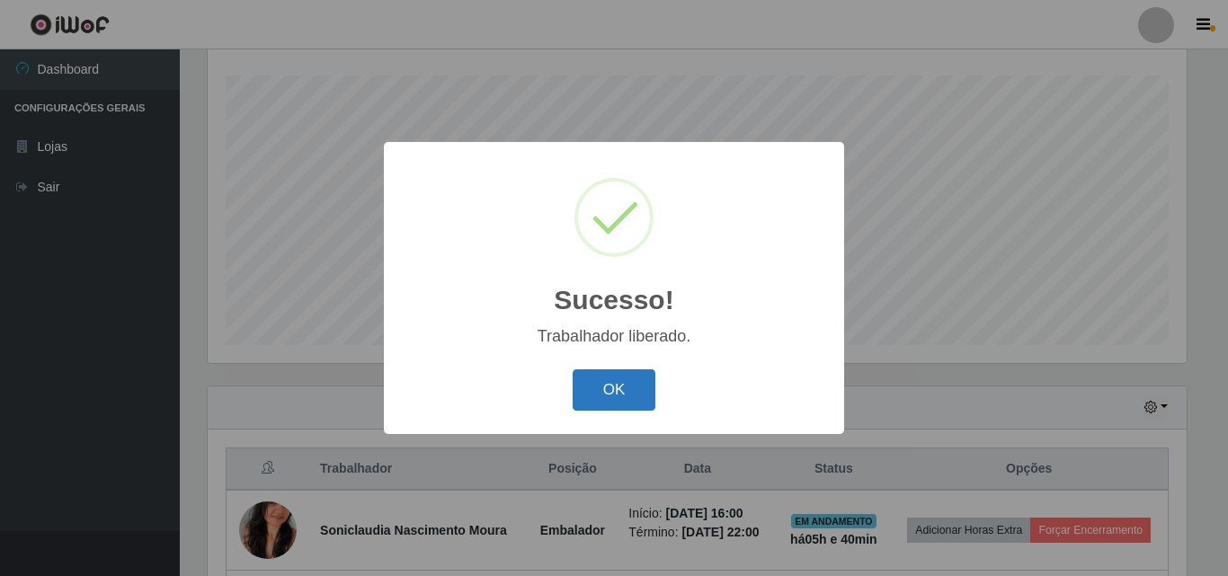
click at [637, 395] on button "OK" at bounding box center [615, 391] width 84 height 42
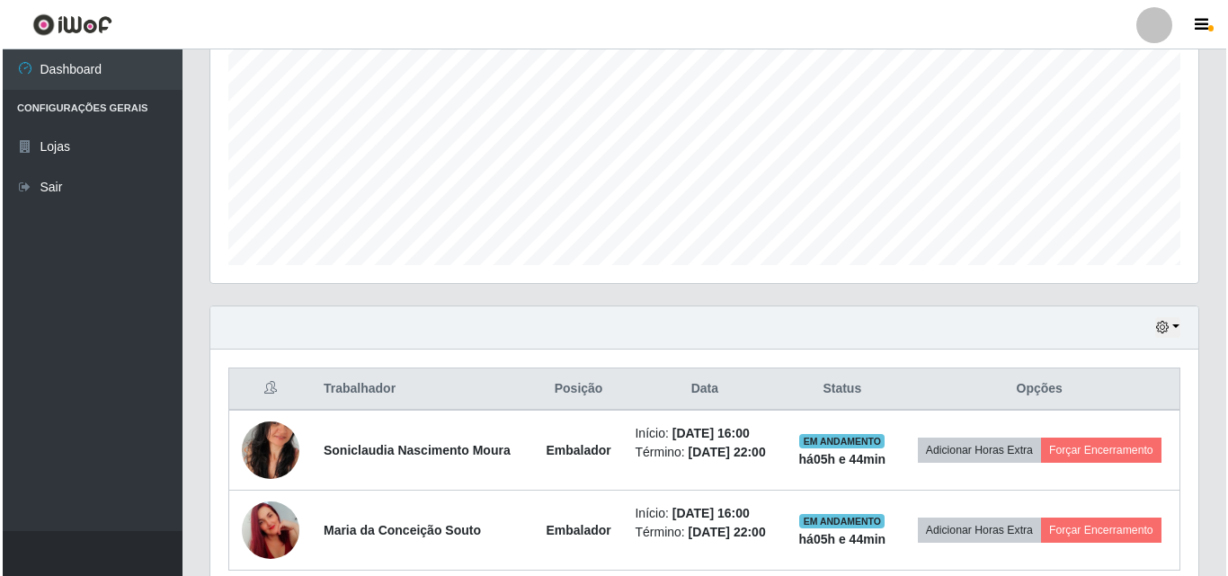
scroll to position [458, 0]
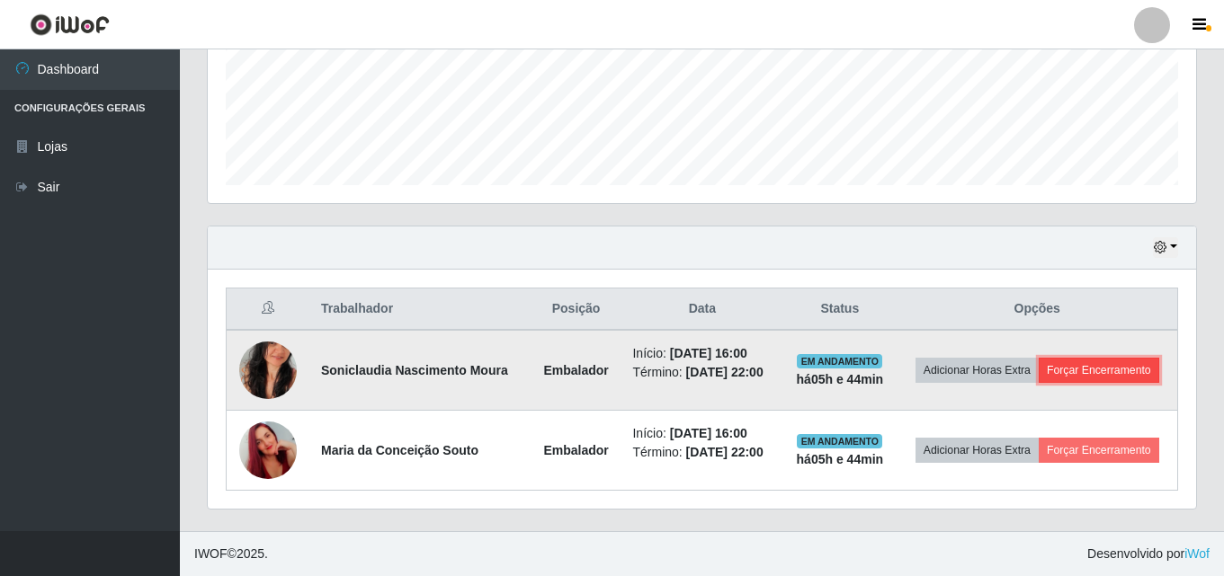
click at [1099, 373] on button "Forçar Encerramento" at bounding box center [1099, 370] width 121 height 25
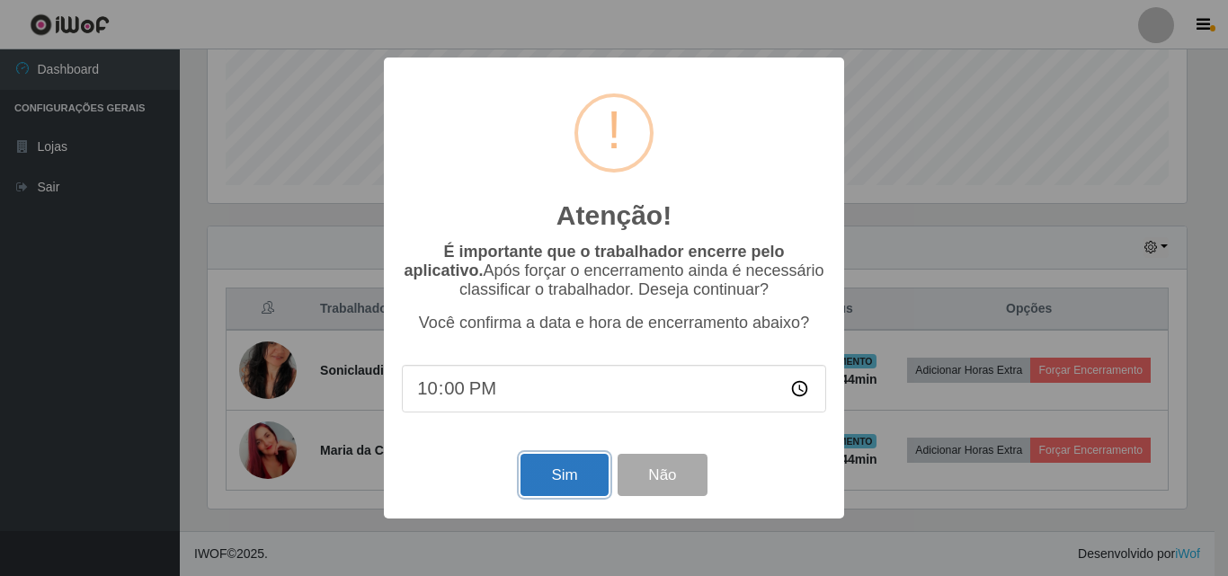
click at [531, 469] on button "Sim" at bounding box center [564, 475] width 87 height 42
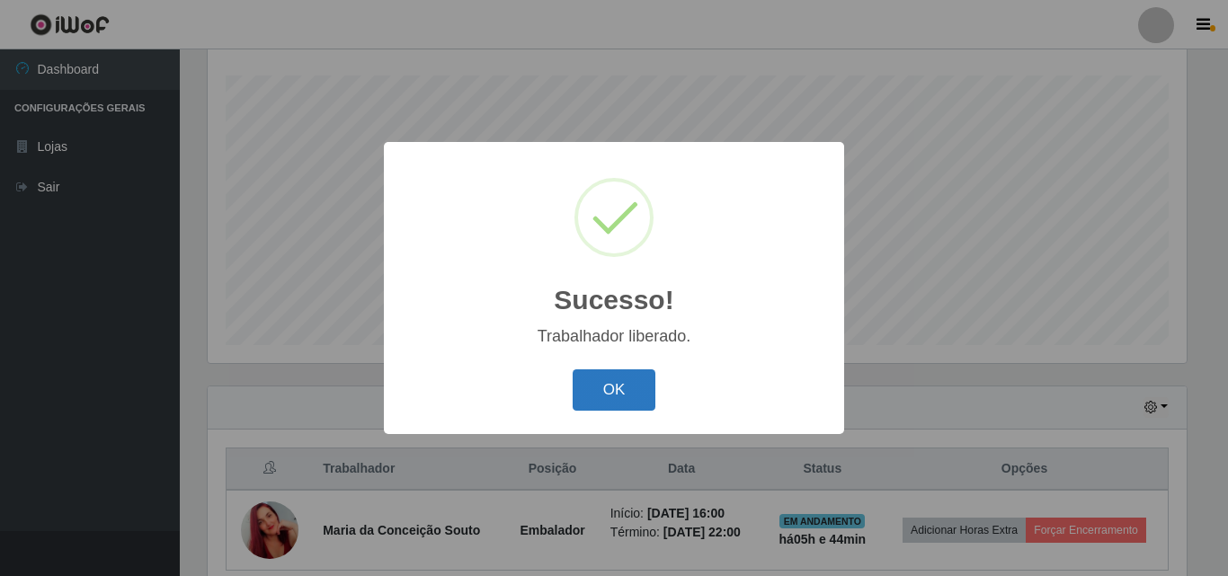
click at [620, 385] on button "OK" at bounding box center [615, 391] width 84 height 42
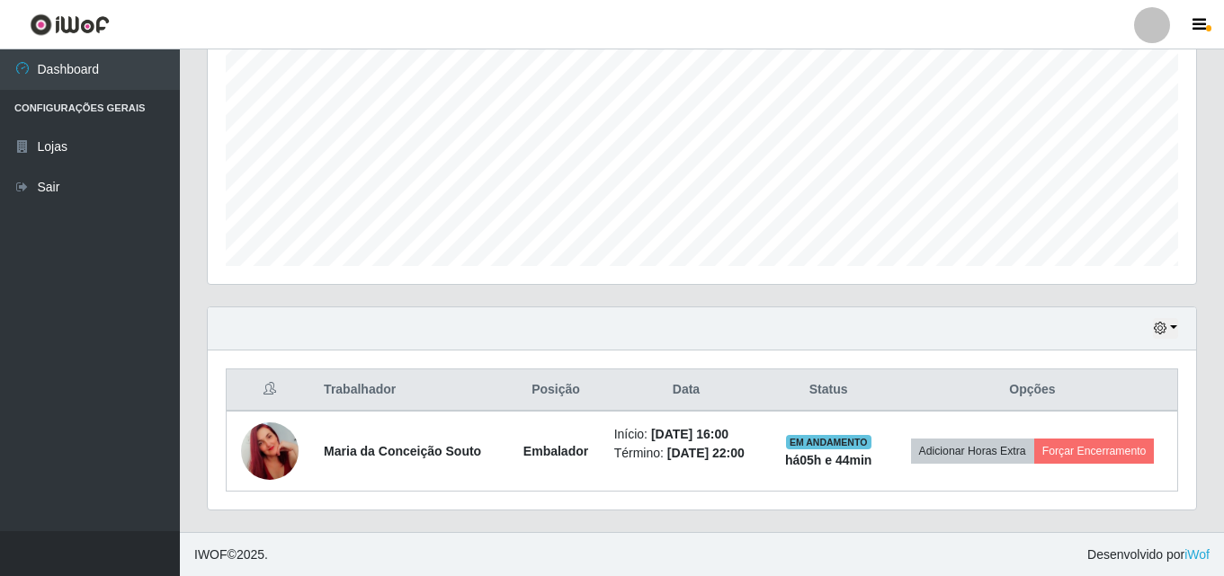
scroll to position [378, 0]
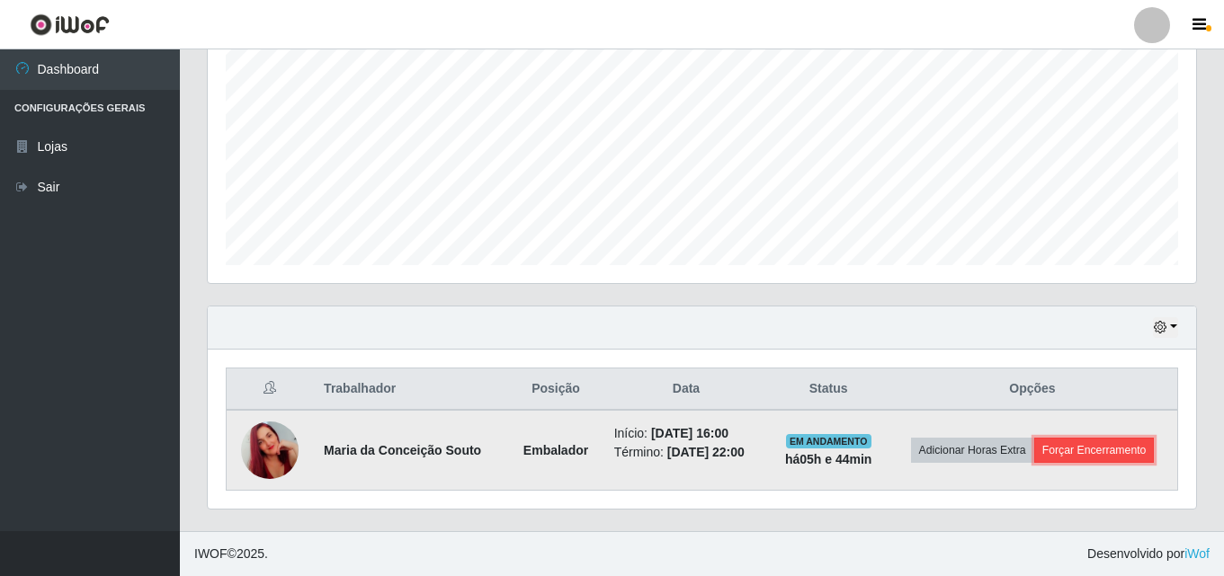
click at [1083, 452] on button "Forçar Encerramento" at bounding box center [1094, 450] width 121 height 25
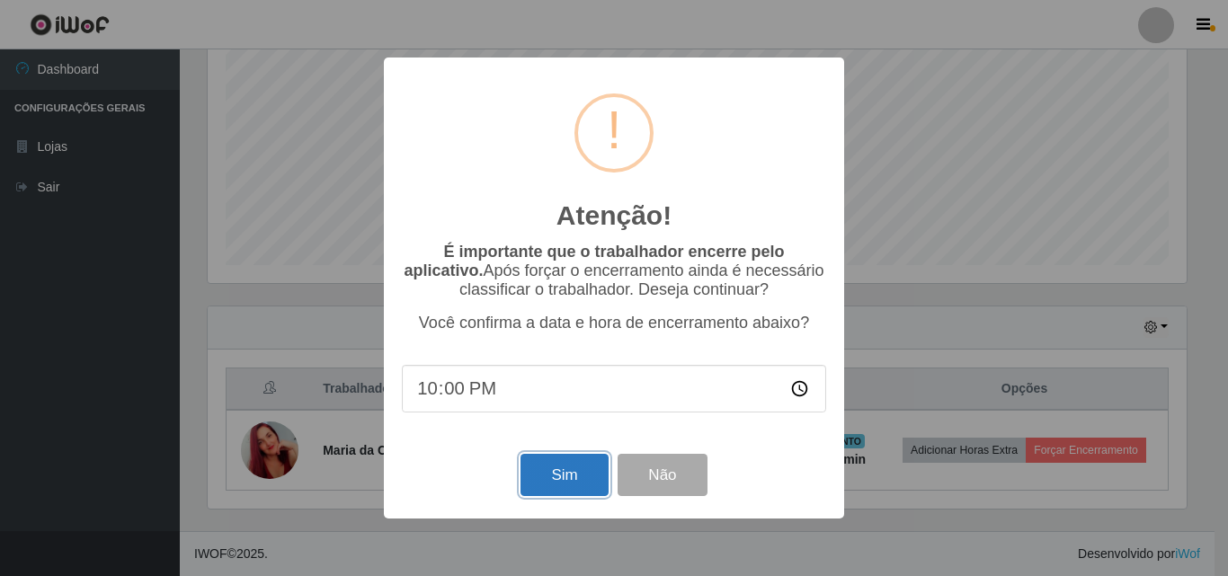
click at [565, 475] on button "Sim" at bounding box center [564, 475] width 87 height 42
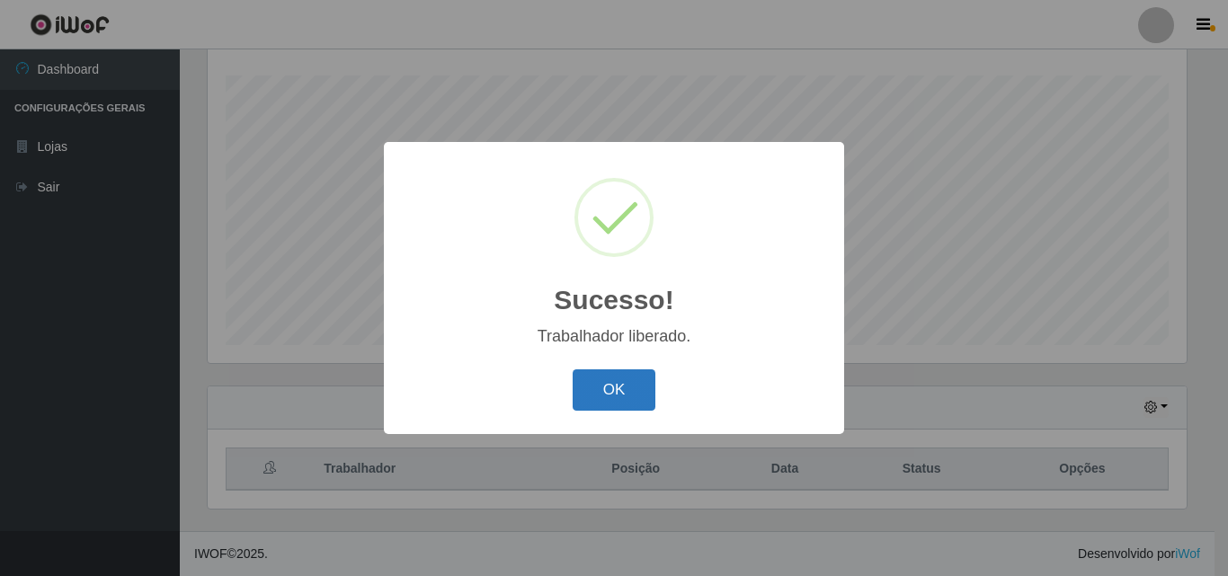
click at [610, 389] on button "OK" at bounding box center [615, 391] width 84 height 42
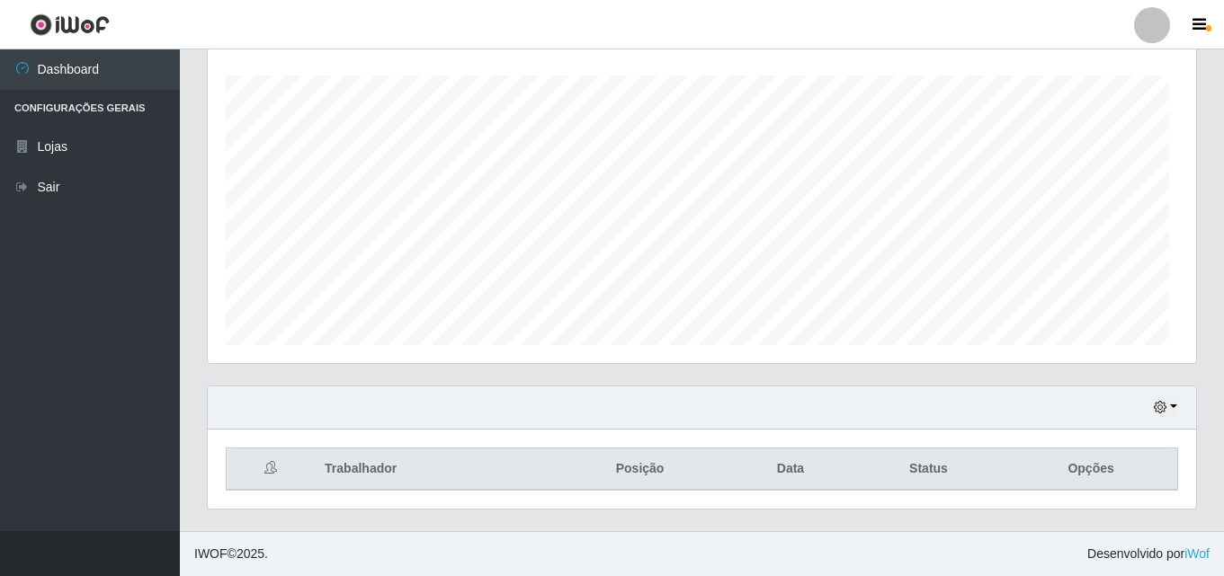
scroll to position [373, 988]
click at [1216, 414] on div "Carregando... Buscar Recarregando em 26 segundos... Loja [Selecione...] BomQueS…" at bounding box center [702, 164] width 1044 height 735
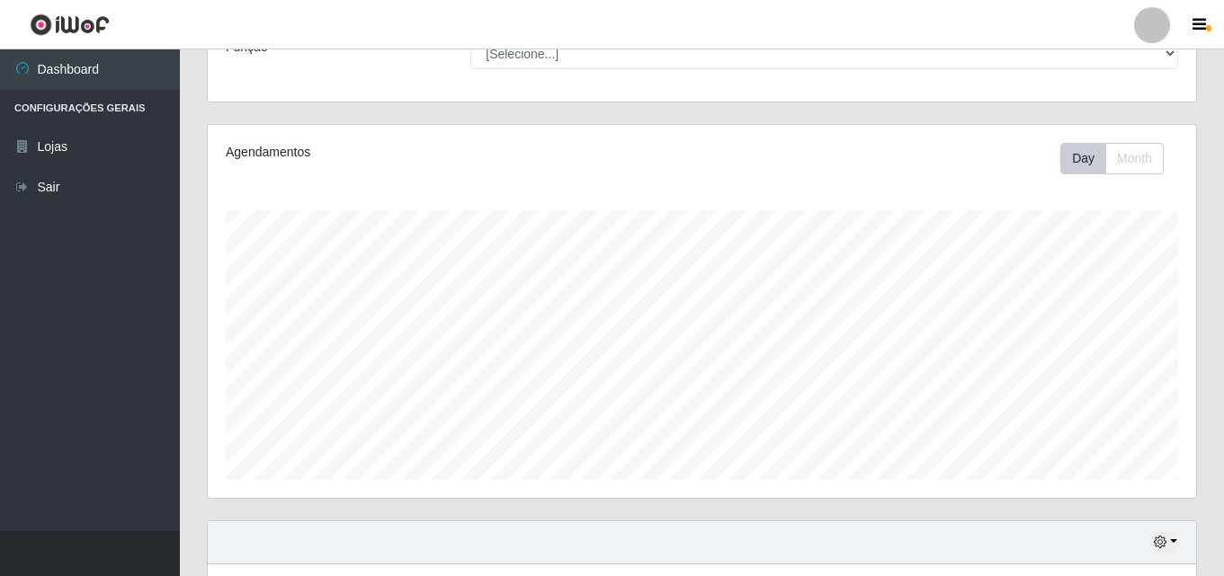
scroll to position [0, 0]
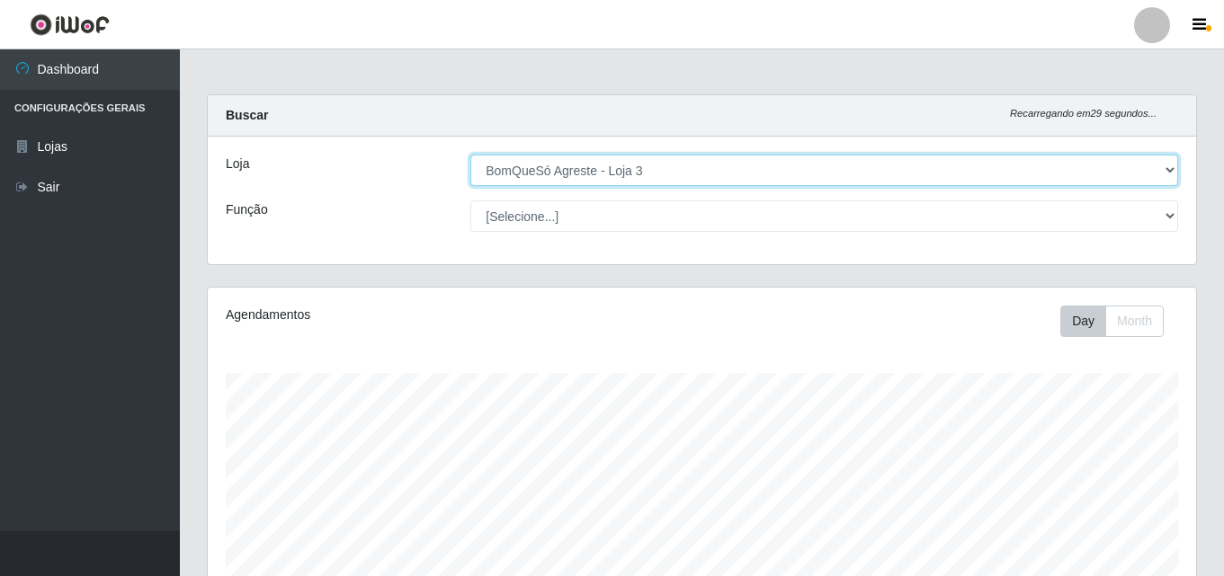
click at [730, 169] on select "[Selecione...] BomQueSó Agreste - Loja 3" at bounding box center [824, 170] width 708 height 31
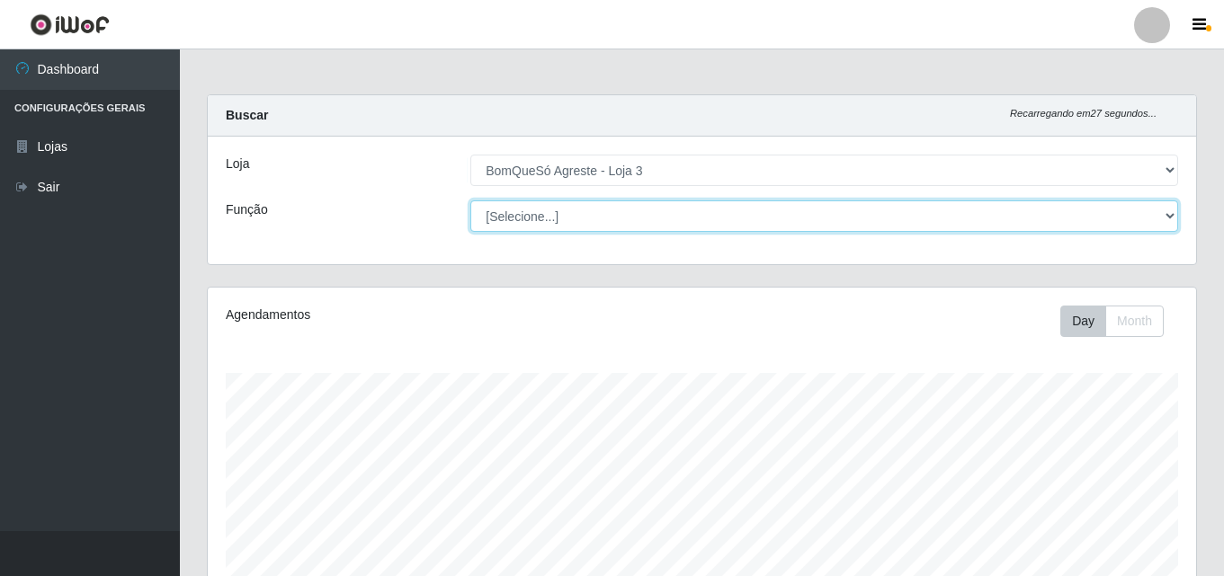
click at [647, 219] on select "[Selecione...] ASG ASG + ASG ++ Balconista Balconista + Balconista ++ Embalador…" at bounding box center [824, 216] width 708 height 31
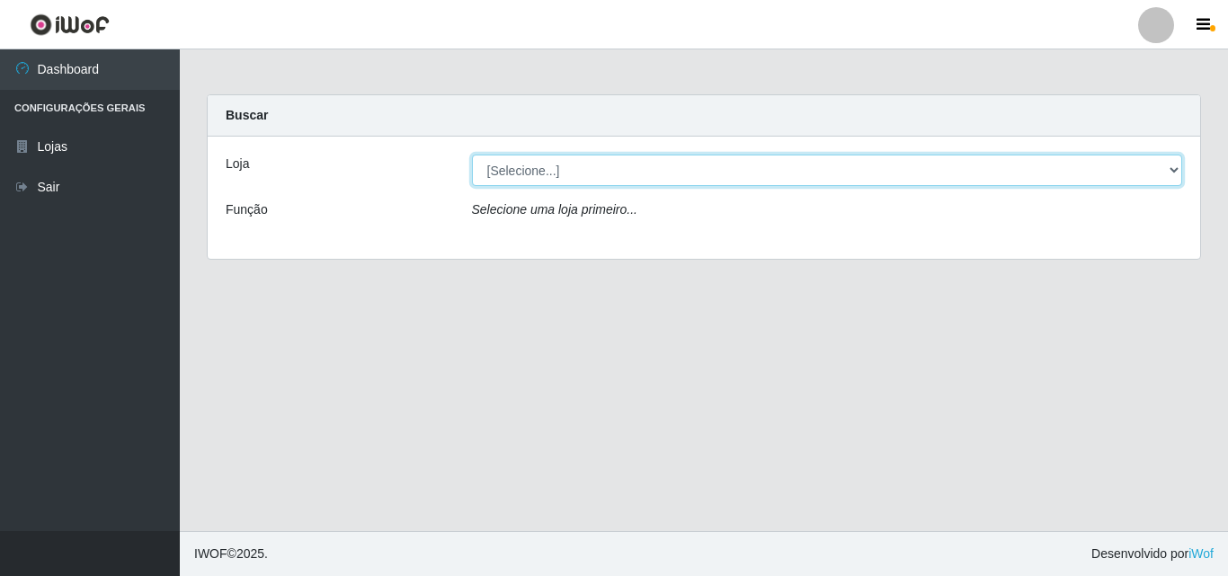
click at [609, 171] on select "[Selecione...] BomQueSó Agreste - Loja 3" at bounding box center [827, 170] width 711 height 31
select select "215"
click at [472, 155] on select "[Selecione...] BomQueSó Agreste - Loja 3" at bounding box center [827, 170] width 711 height 31
